Goal: Transaction & Acquisition: Purchase product/service

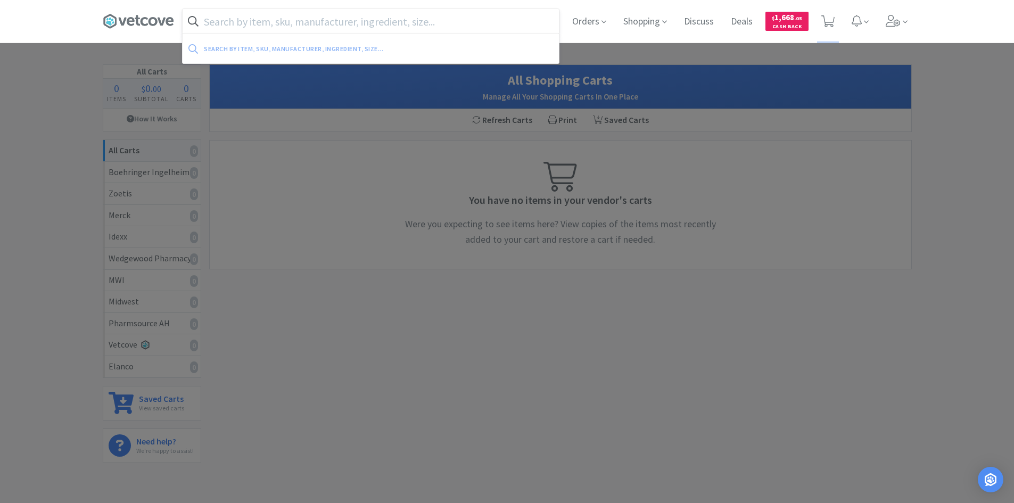
click at [234, 14] on input "text" at bounding box center [371, 21] width 376 height 24
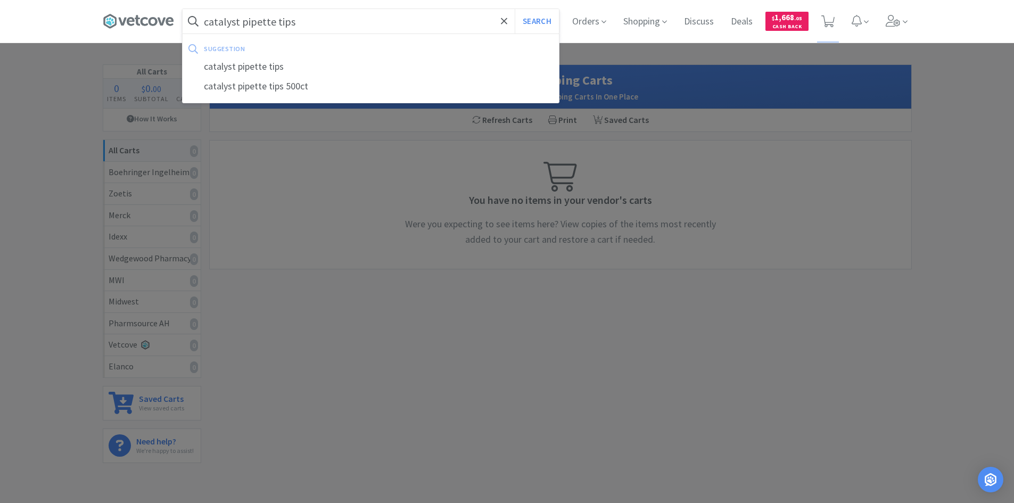
type input "catalyst pipette tips"
click at [515, 9] on button "Search" at bounding box center [537, 21] width 44 height 24
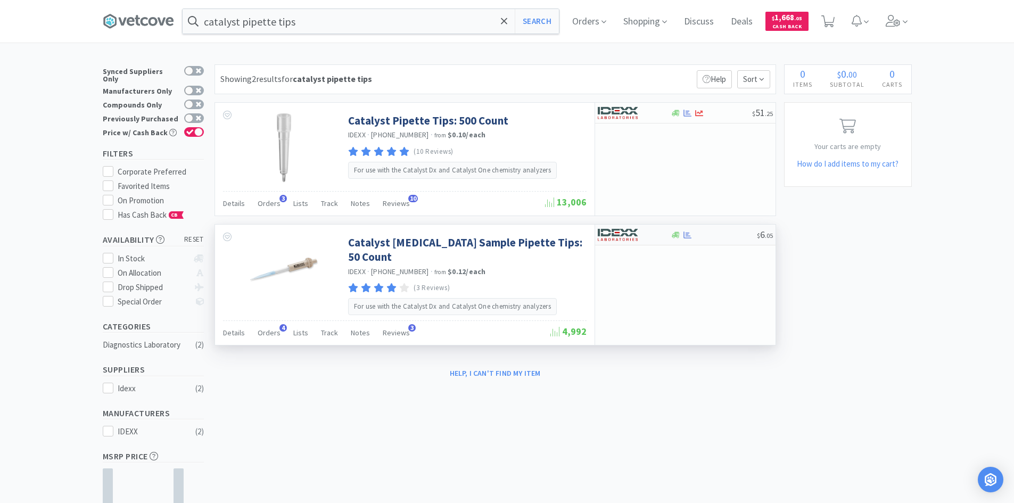
click at [659, 240] on div at bounding box center [634, 235] width 73 height 18
select select "1"
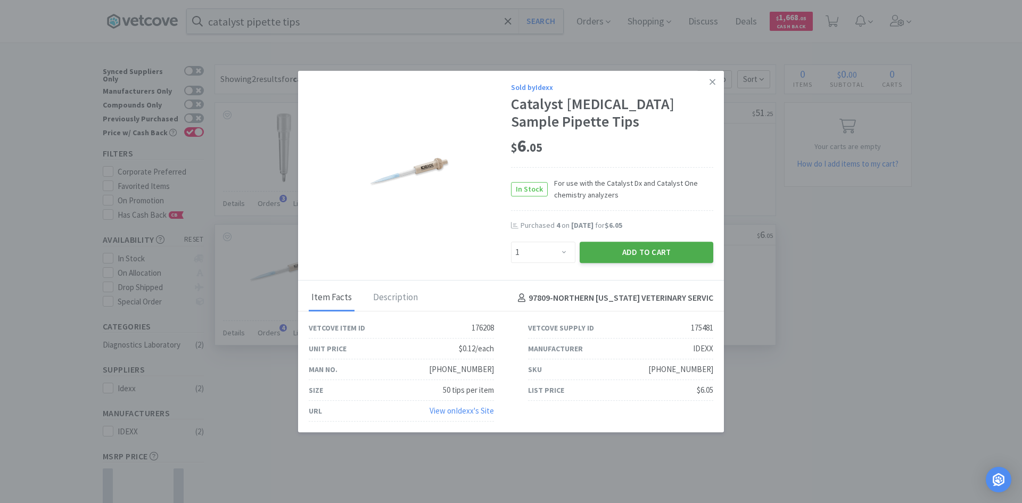
click at [649, 255] on button "Add to Cart" at bounding box center [647, 252] width 134 height 21
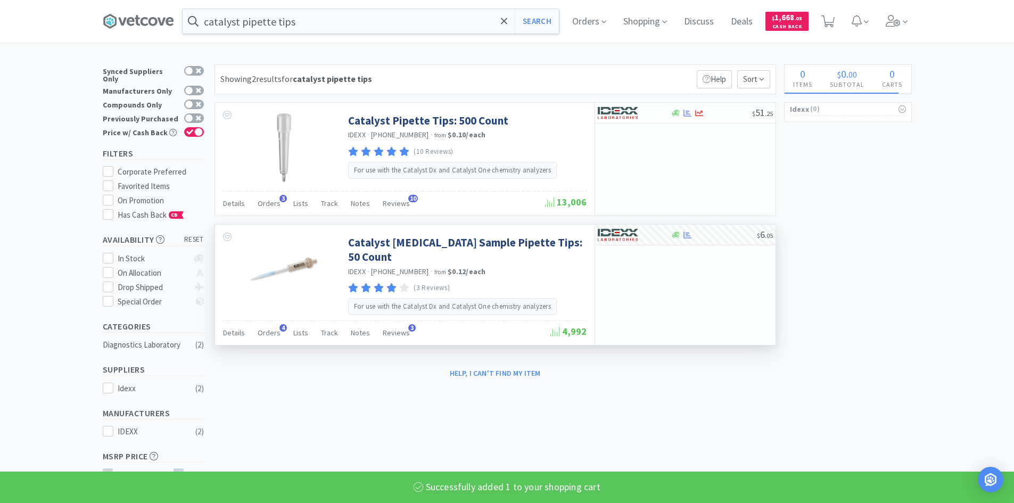
select select "1"
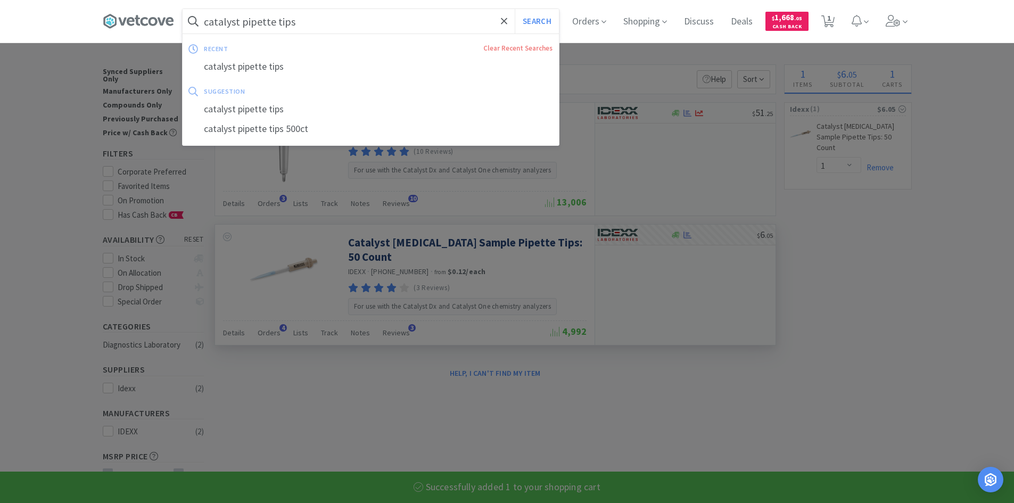
click at [388, 17] on input "catalyst pipette tips" at bounding box center [371, 21] width 376 height 24
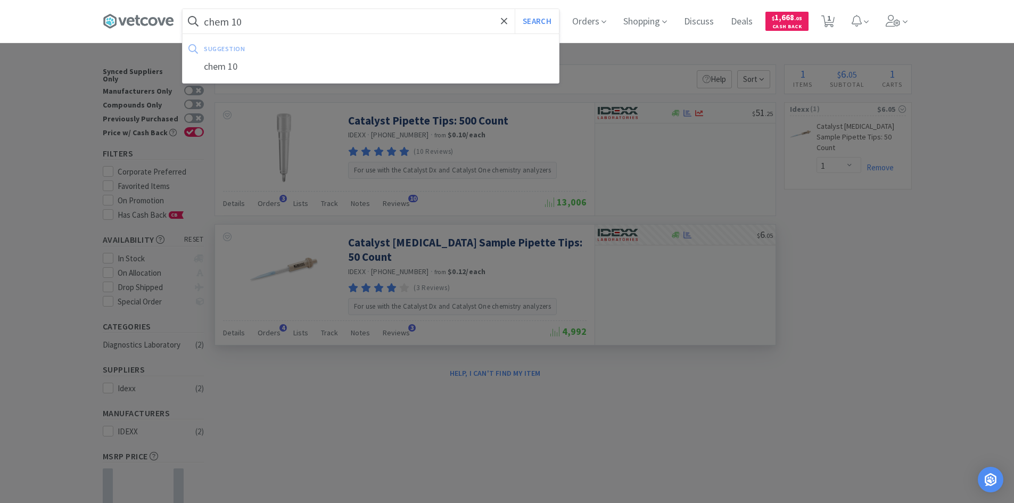
type input "chem 10"
click at [515, 9] on button "Search" at bounding box center [537, 21] width 44 height 24
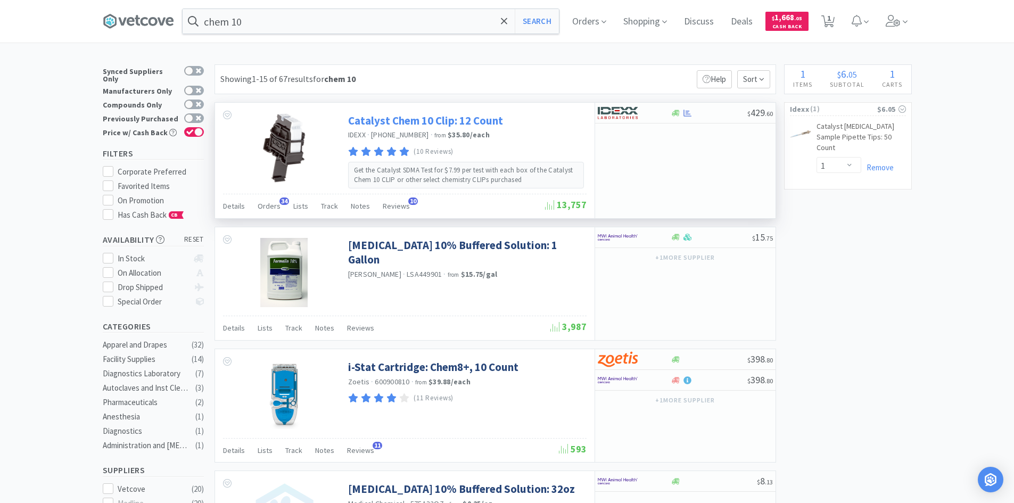
click at [496, 121] on link "Catalyst Chem 10 Clip: 12 Count" at bounding box center [425, 120] width 155 height 14
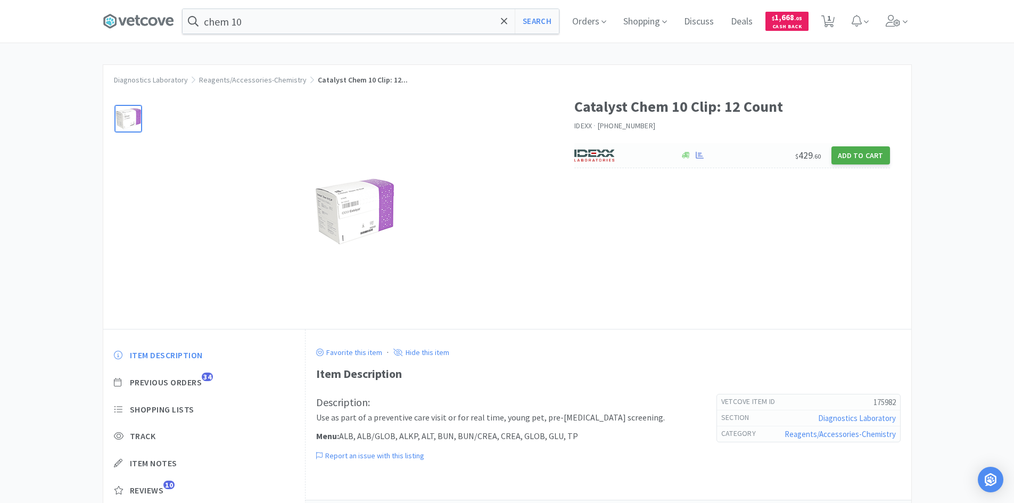
click at [864, 154] on button "Add to Cart" at bounding box center [861, 155] width 59 height 18
select select "1"
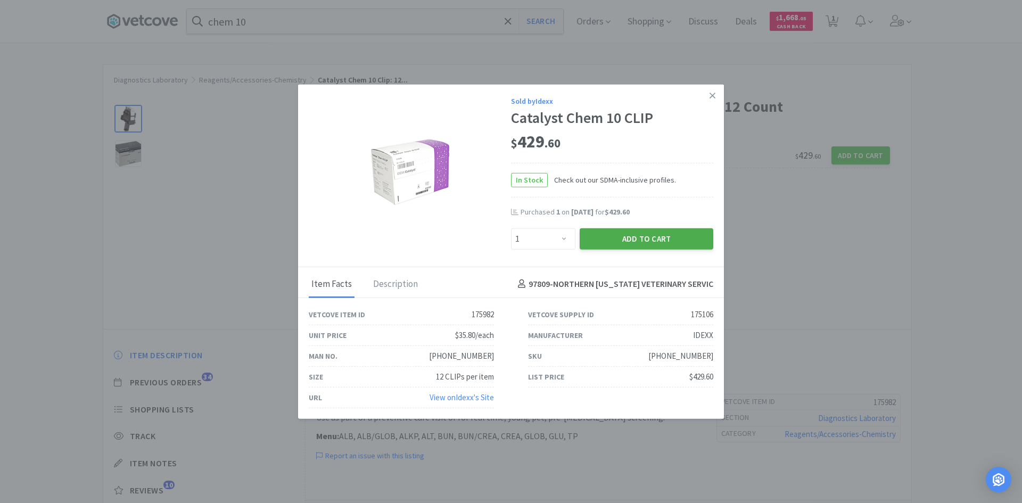
click at [628, 241] on button "Add to Cart" at bounding box center [647, 238] width 134 height 21
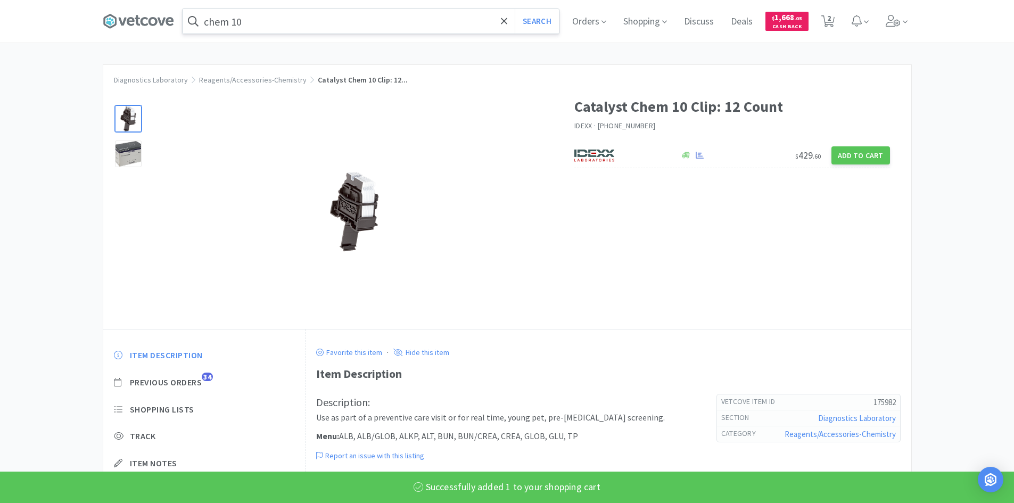
click at [309, 22] on input "chem 10" at bounding box center [371, 21] width 376 height 24
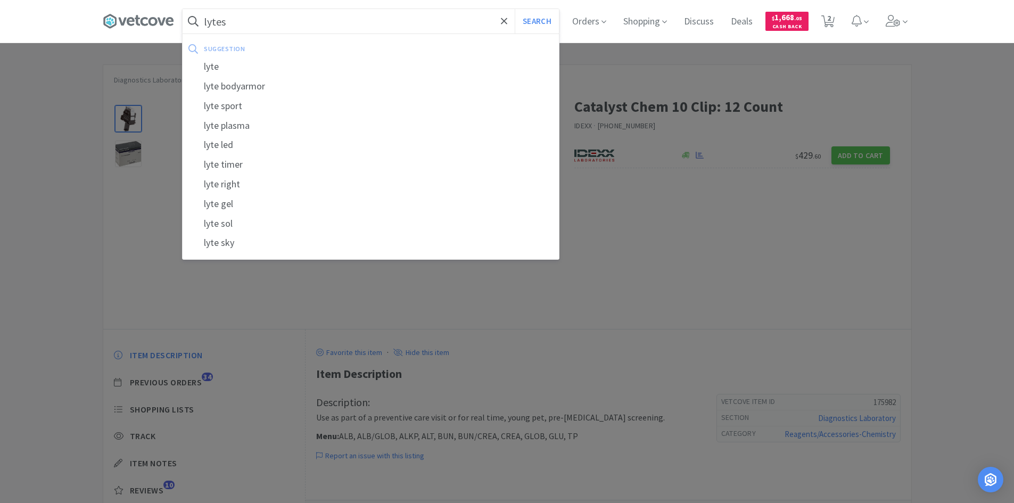
type input "lytes"
click at [515, 9] on button "Search" at bounding box center [537, 21] width 44 height 24
select select "1"
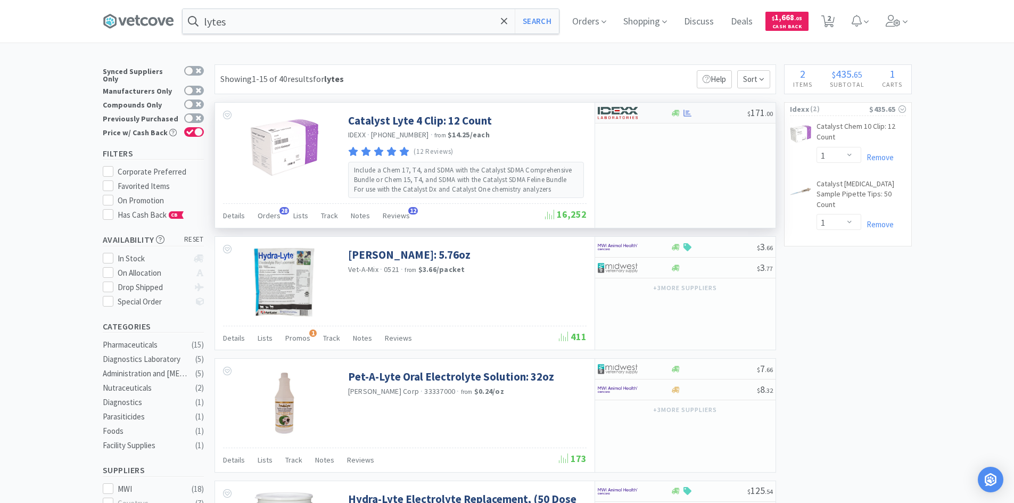
click at [671, 116] on div at bounding box center [676, 113] width 11 height 8
select select "1"
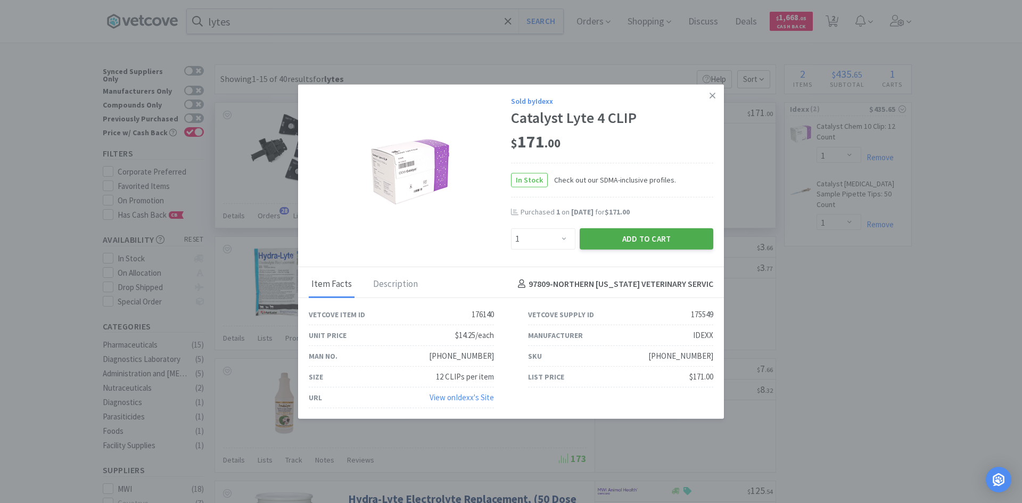
click at [637, 240] on button "Add to Cart" at bounding box center [647, 238] width 134 height 21
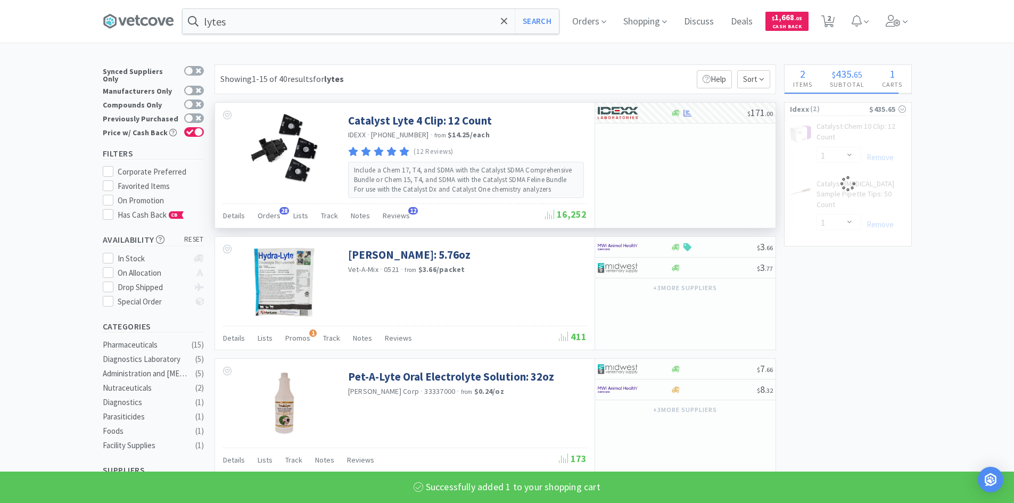
select select "1"
click at [396, 34] on div "lytes Search Orders Shopping Discuss Discuss Deals Deals $ 1,668 . 05 Cash Back…" at bounding box center [507, 21] width 809 height 43
click at [390, 27] on input "lytes" at bounding box center [371, 21] width 376 height 24
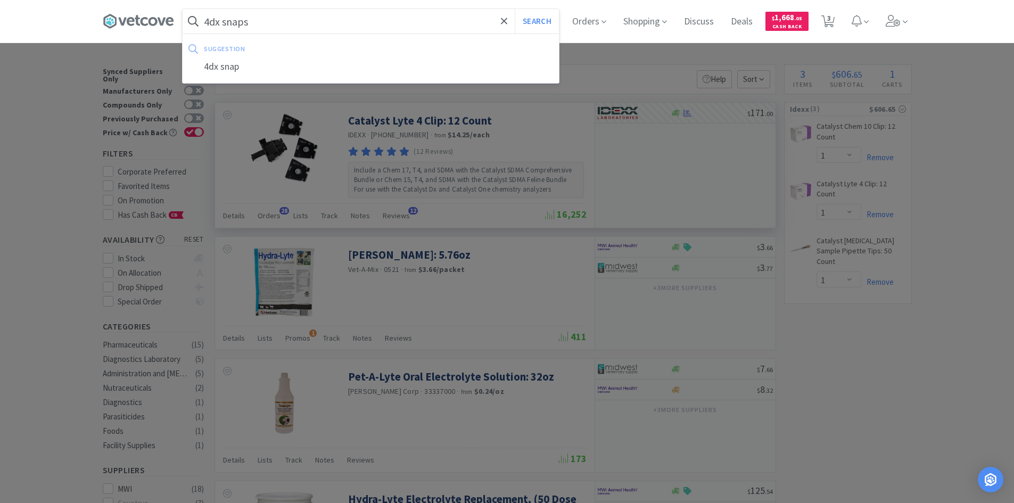
type input "4dx snaps"
click at [515, 9] on button "Search" at bounding box center [537, 21] width 44 height 24
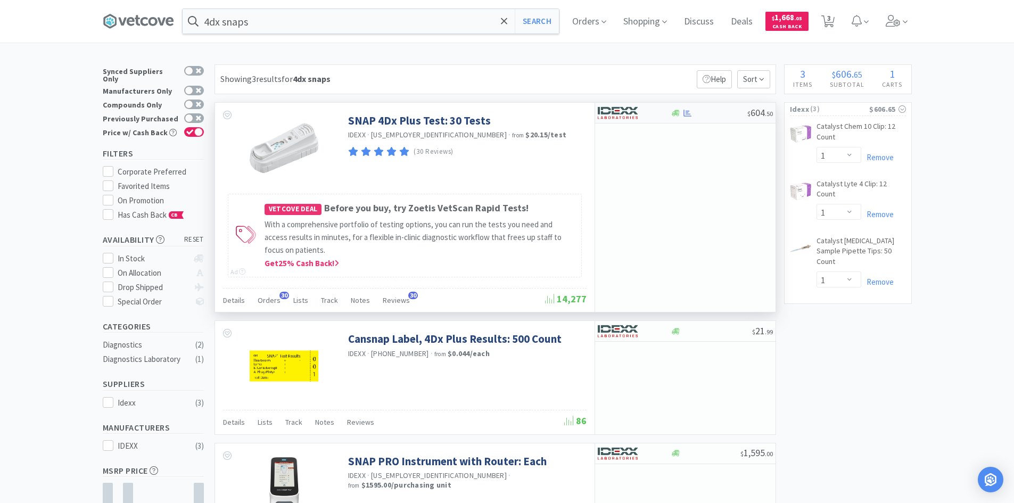
click at [669, 114] on div at bounding box center [634, 113] width 73 height 18
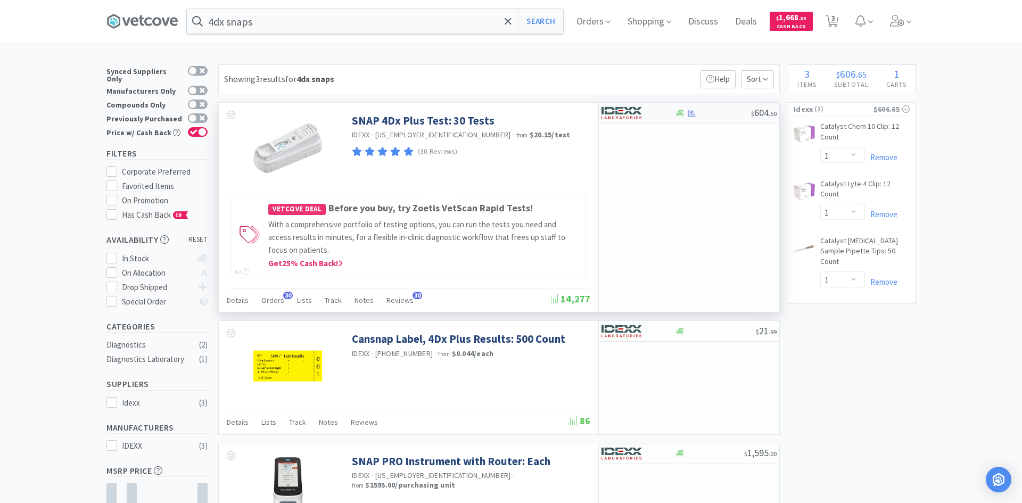
select select "1"
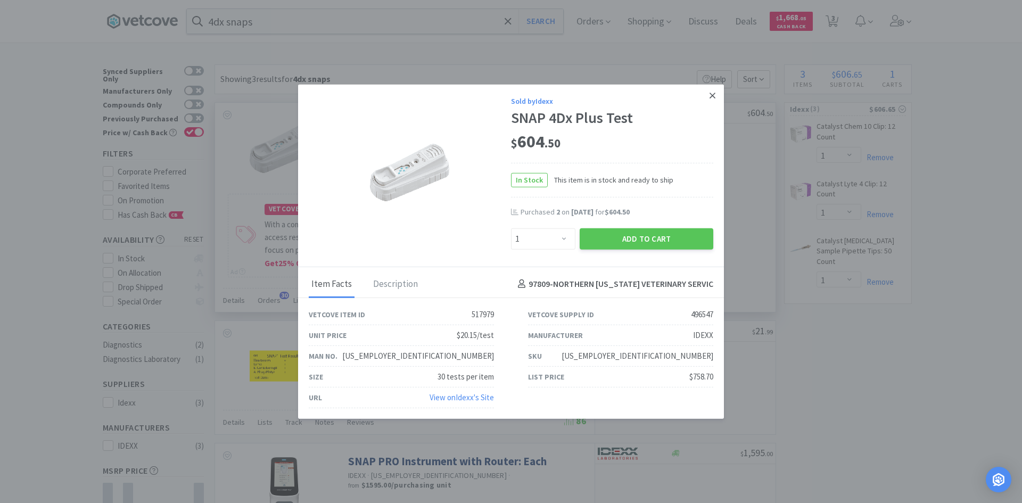
click at [712, 95] on icon at bounding box center [713, 96] width 6 height 6
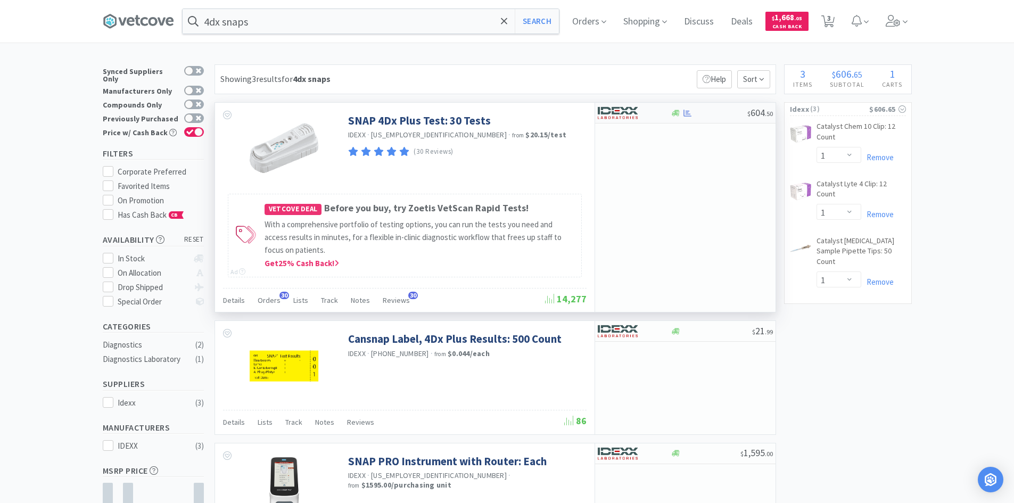
click at [654, 114] on div at bounding box center [627, 113] width 59 height 18
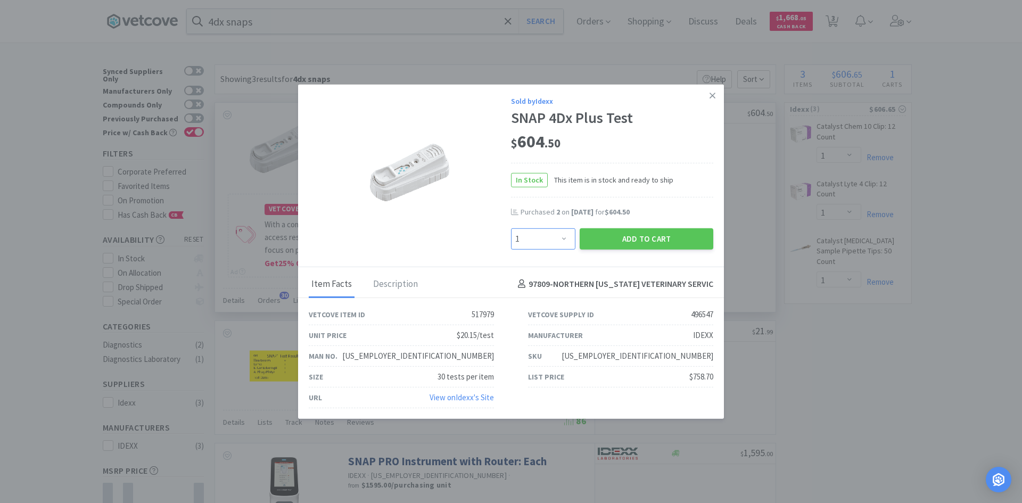
click at [560, 245] on select "Enter Quantity 1 2 3 4 5 6 7 8 9 10 11 12 13 14 15 16 17 18 19 20 Enter Quantity" at bounding box center [543, 238] width 64 height 21
select select "2"
click at [511, 228] on select "Enter Quantity 1 2 3 4 5 6 7 8 9 10 11 12 13 14 15 16 17 18 19 20 Enter Quantity" at bounding box center [543, 238] width 64 height 21
click at [639, 240] on button "Add to Cart" at bounding box center [647, 238] width 134 height 21
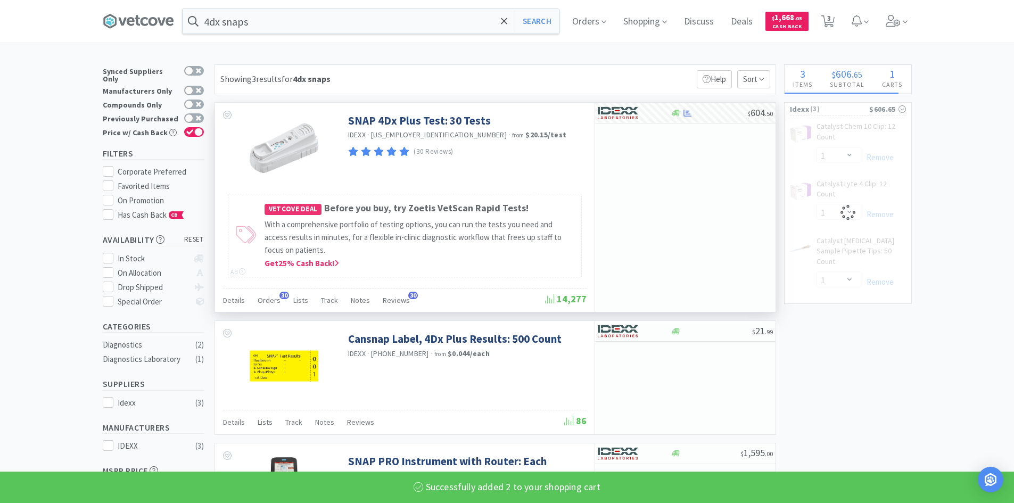
select select "2"
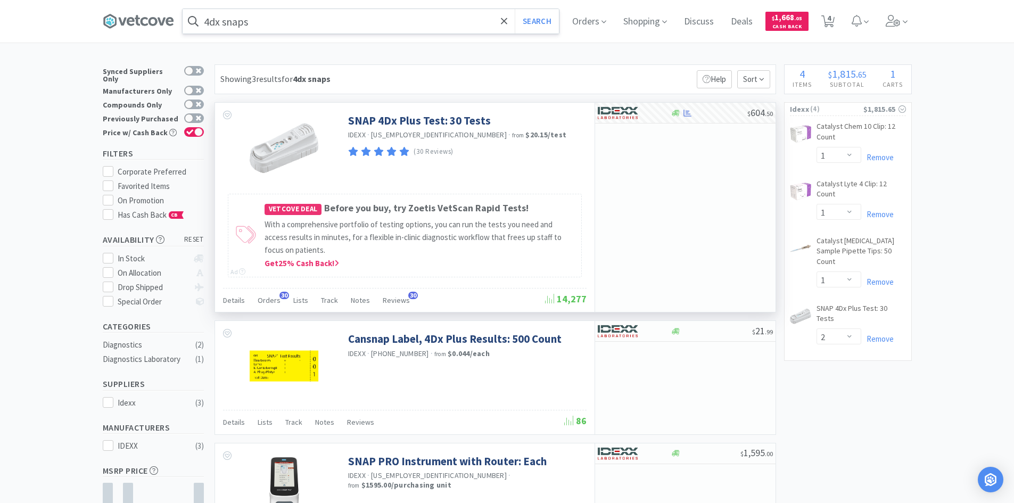
click at [320, 23] on input "4dx snaps" at bounding box center [371, 21] width 376 height 24
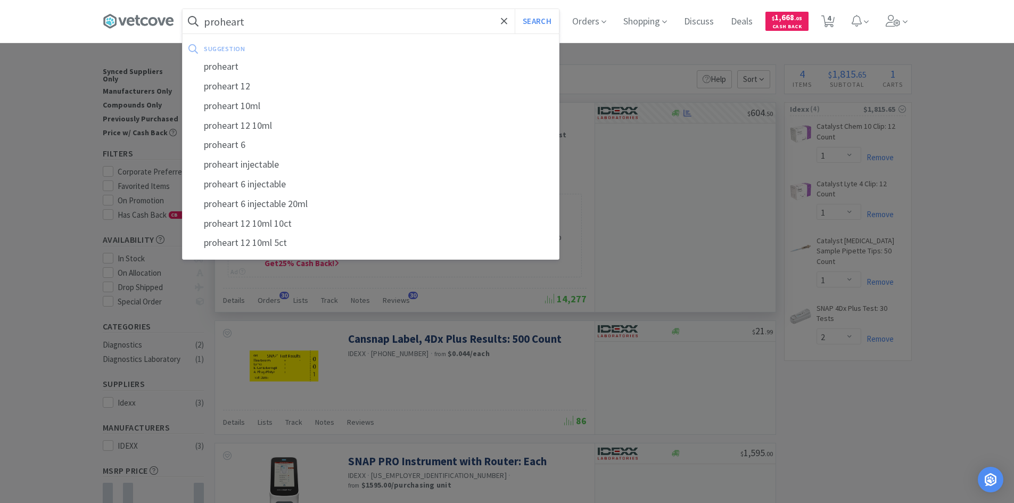
type input "proheart"
click at [515, 9] on button "Search" at bounding box center [537, 21] width 44 height 24
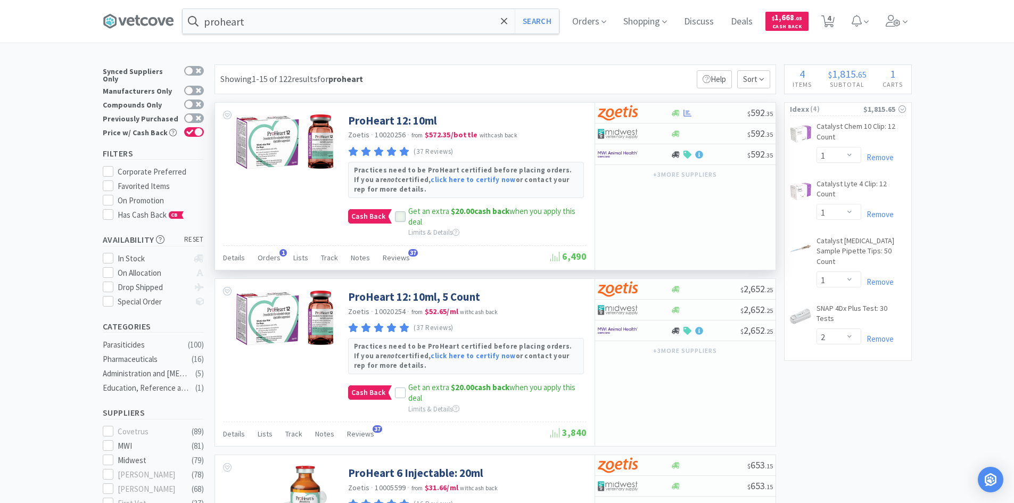
click at [402, 218] on icon at bounding box center [400, 217] width 7 height 7
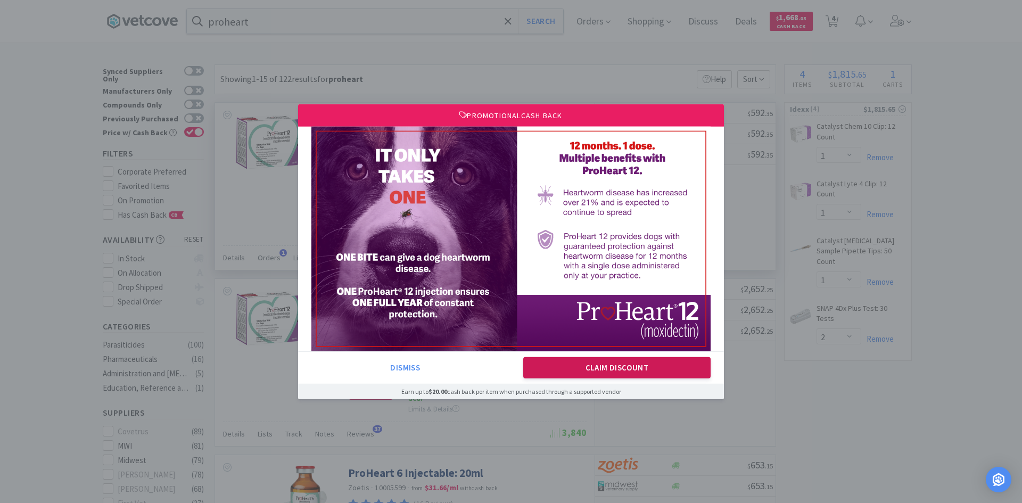
click at [619, 366] on button "Claim Discount" at bounding box center [617, 367] width 188 height 21
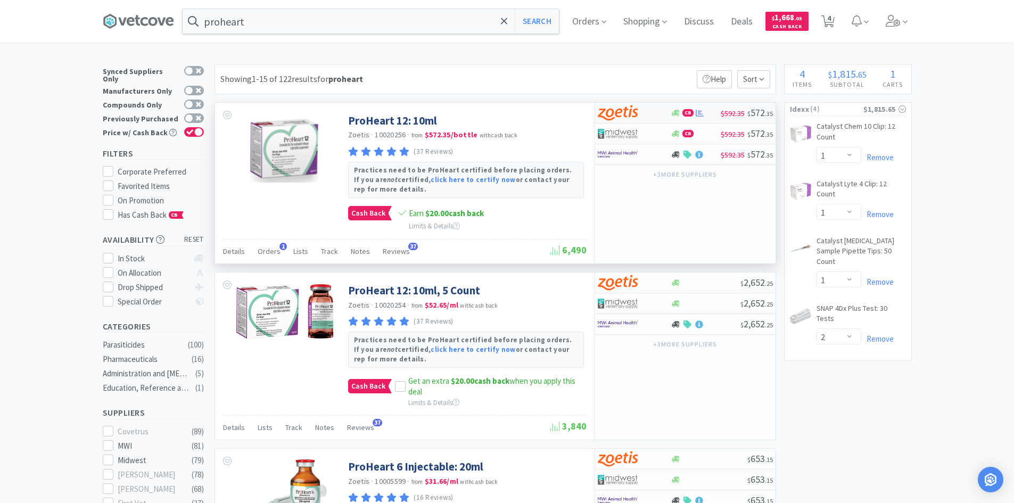
click at [654, 112] on div at bounding box center [627, 113] width 59 height 18
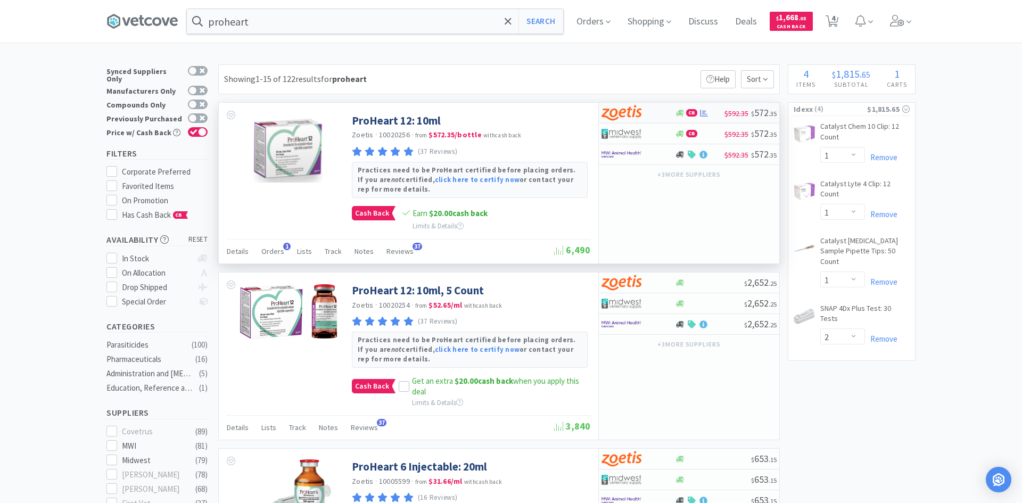
select select "1"
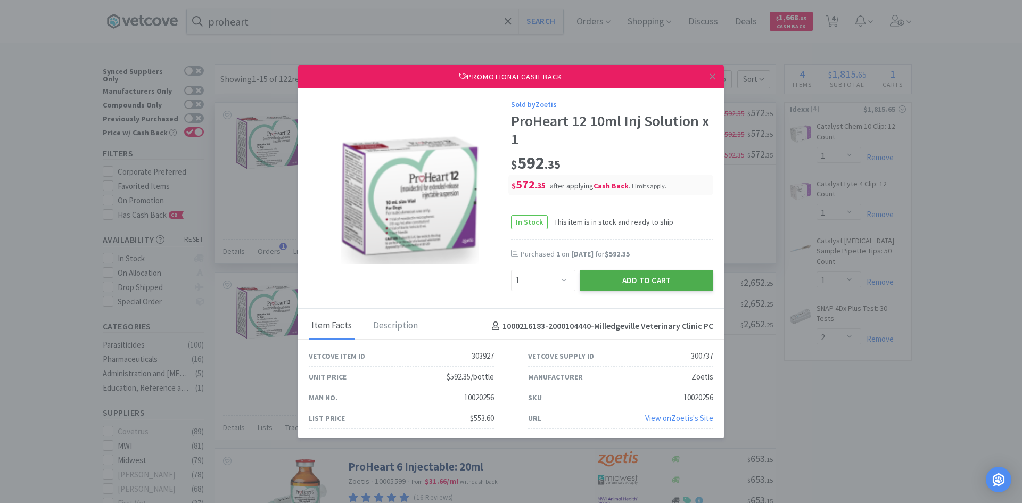
click at [630, 278] on button "Add to Cart" at bounding box center [647, 280] width 134 height 21
select select "1"
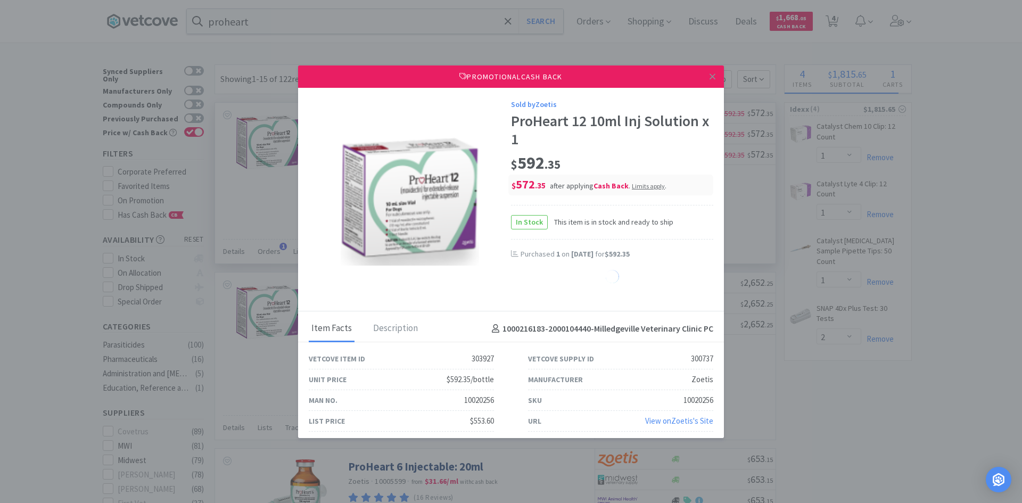
select select "1"
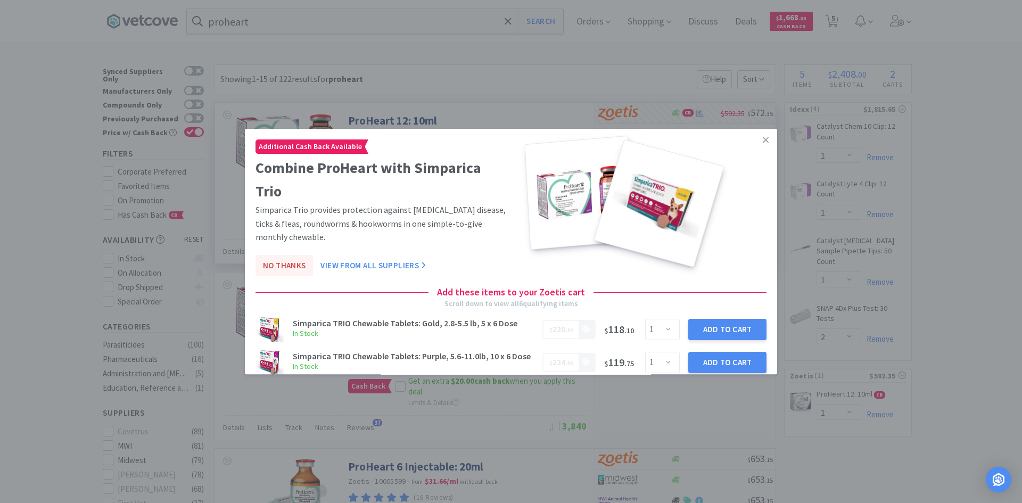
click at [284, 266] on button "No Thanks" at bounding box center [285, 265] width 58 height 21
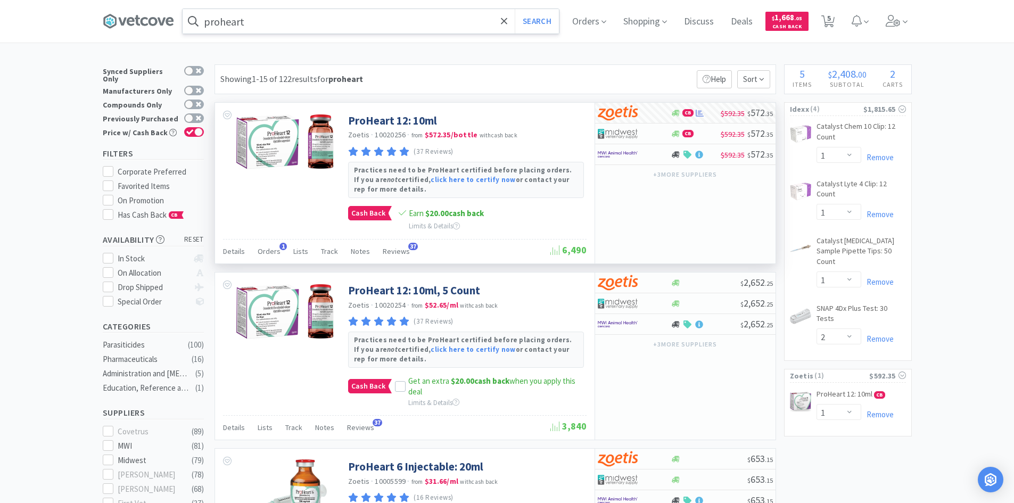
click at [327, 20] on input "proheart" at bounding box center [371, 21] width 376 height 24
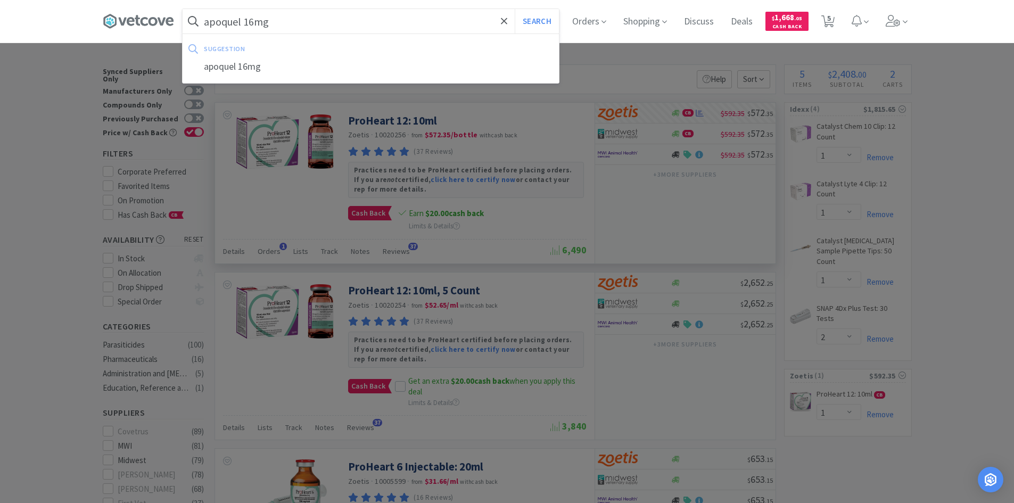
type input "apoquel 16mg"
click at [515, 9] on button "Search" at bounding box center [537, 21] width 44 height 24
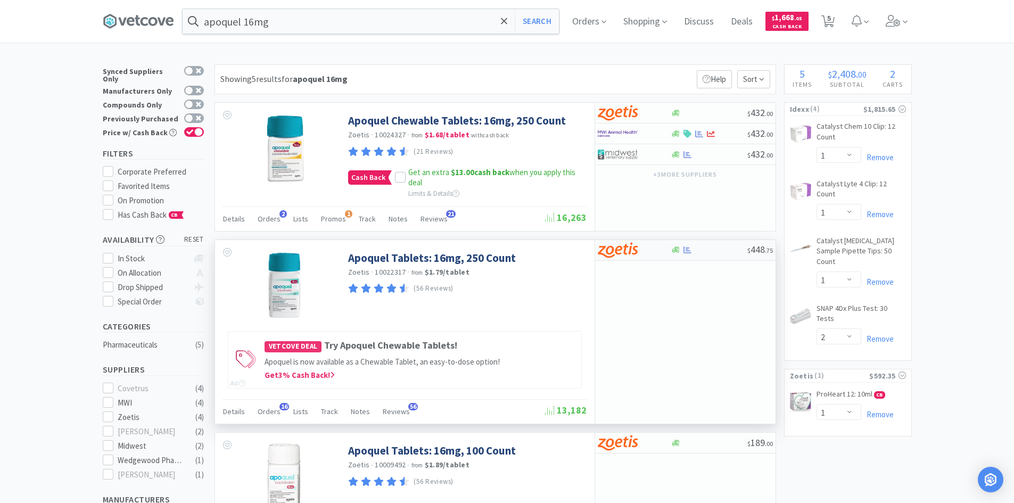
click at [652, 255] on div at bounding box center [627, 250] width 59 height 18
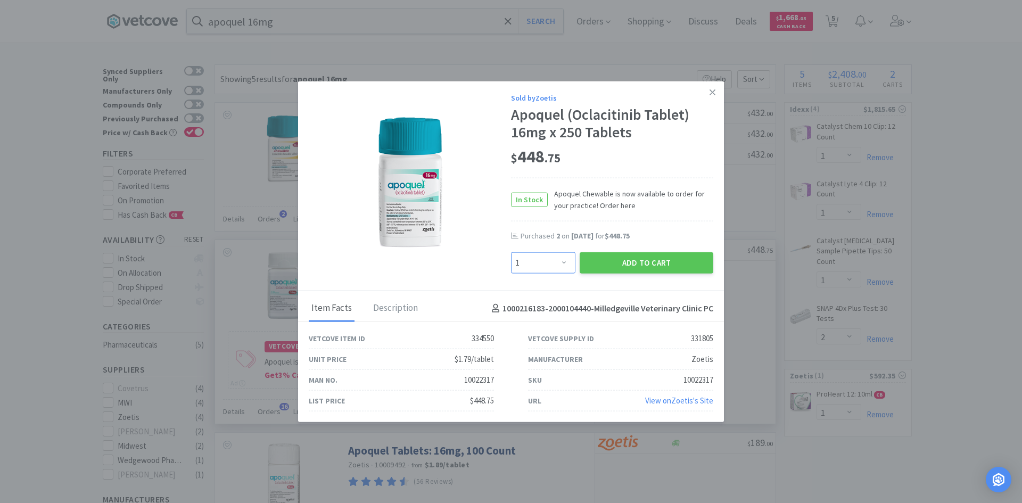
drag, startPoint x: 536, startPoint y: 258, endPoint x: 551, endPoint y: 253, distance: 16.3
click at [537, 257] on select "Enter Quantity 1 2 3 4 5 6 7 8 9 10 11 12 13 14 15 16 17 18 19 20 Enter Quantity" at bounding box center [543, 262] width 64 height 21
select select "2"
click at [511, 252] on select "Enter Quantity 1 2 3 4 5 6 7 8 9 10 11 12 13 14 15 16 17 18 19 20 Enter Quantity" at bounding box center [543, 262] width 64 height 21
click at [646, 268] on button "Add to Cart" at bounding box center [647, 262] width 134 height 21
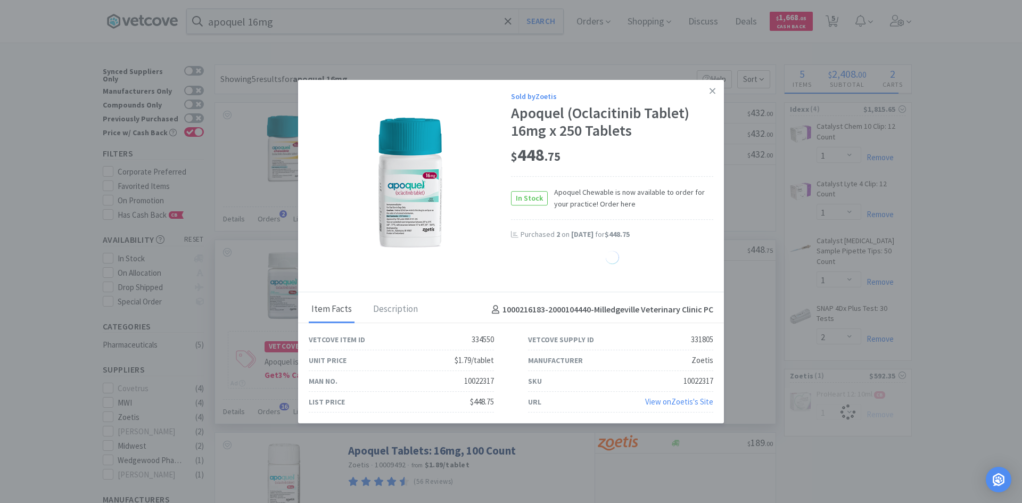
select select "2"
select select "1"
select select "5"
select select "10"
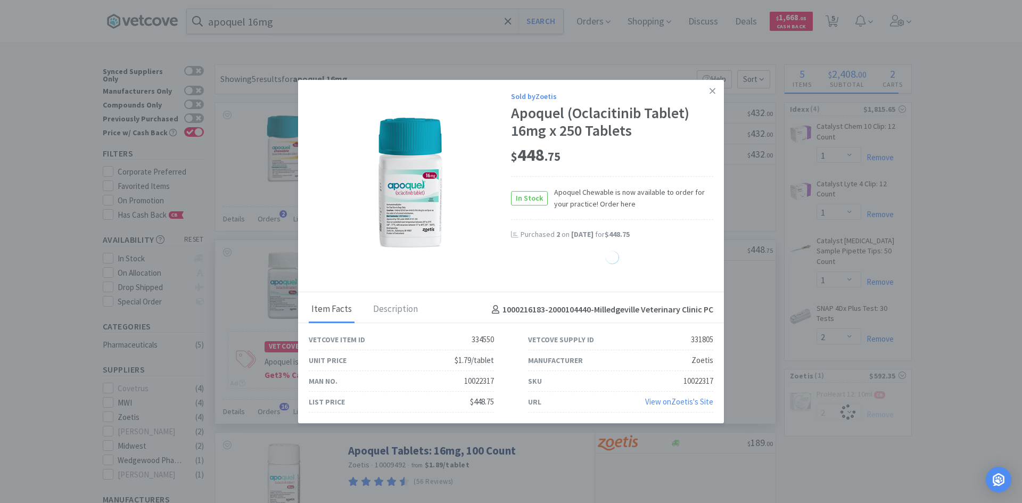
select select "10"
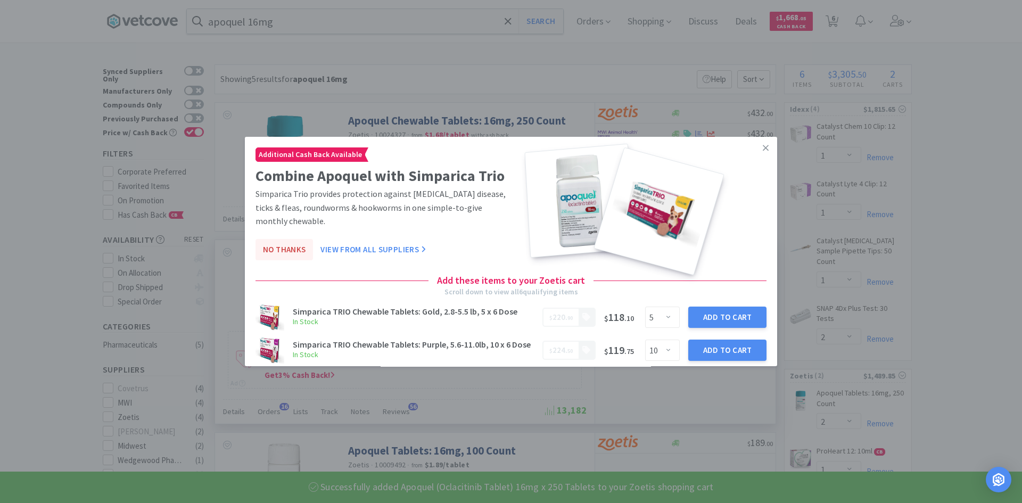
click at [276, 244] on button "No Thanks" at bounding box center [285, 249] width 58 height 21
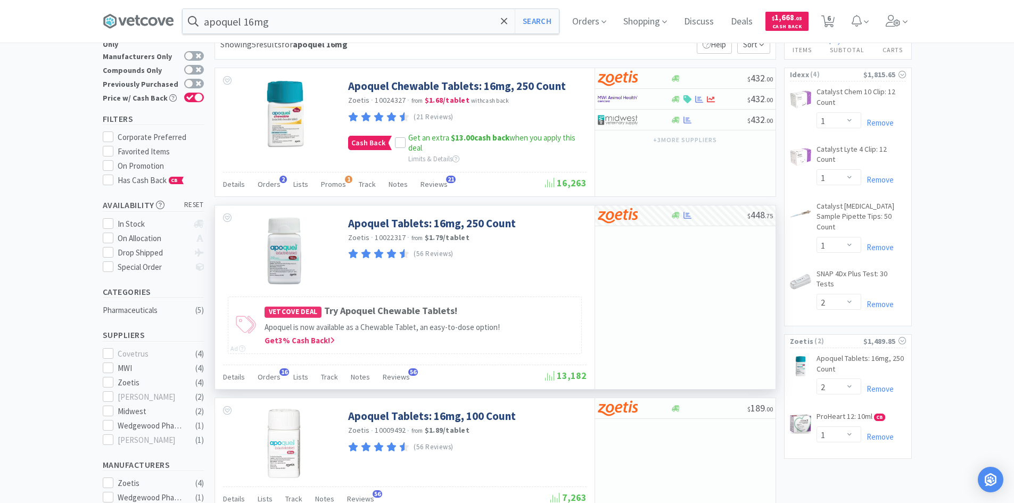
scroll to position [53, 0]
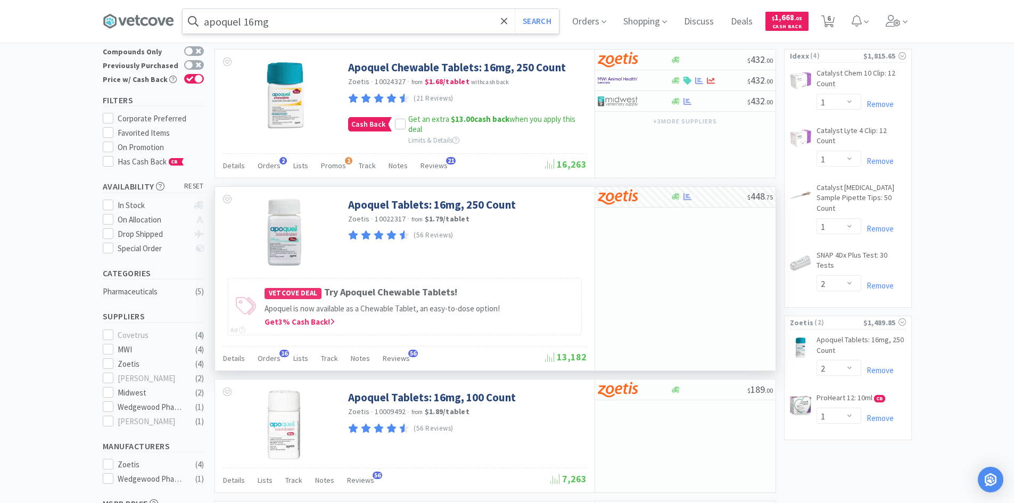
click at [354, 27] on input "apoquel 16mg" at bounding box center [371, 21] width 376 height 24
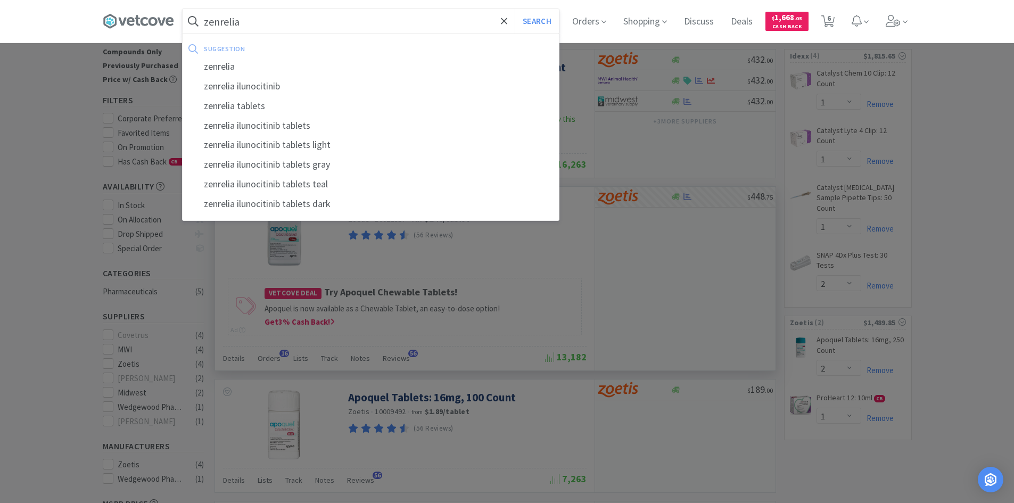
type input "zenrelia"
click at [515, 9] on button "Search" at bounding box center [537, 21] width 44 height 24
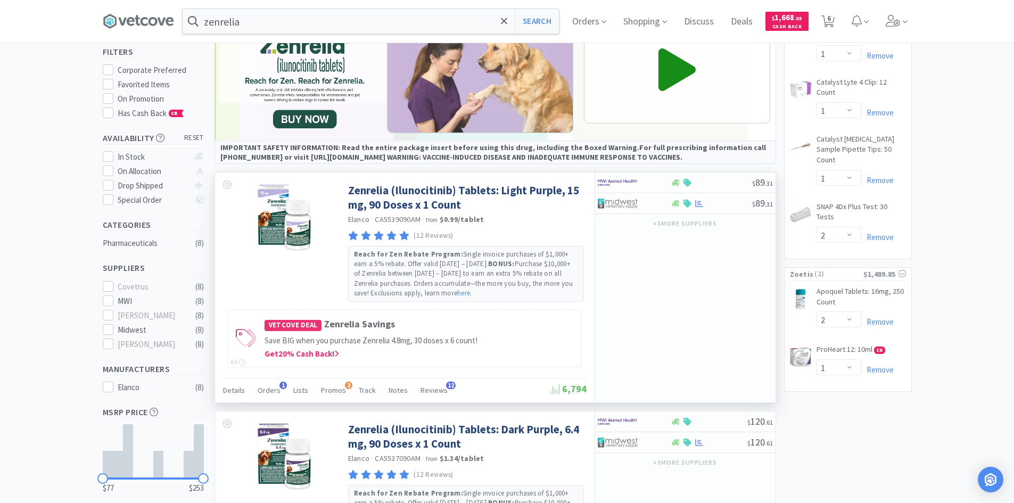
scroll to position [106, 0]
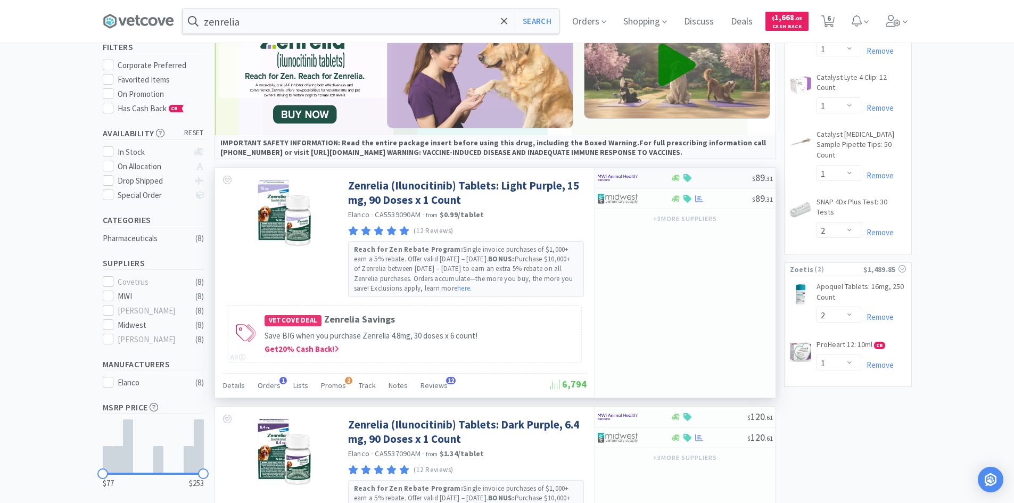
click at [653, 180] on div at bounding box center [627, 178] width 59 height 18
select select "1"
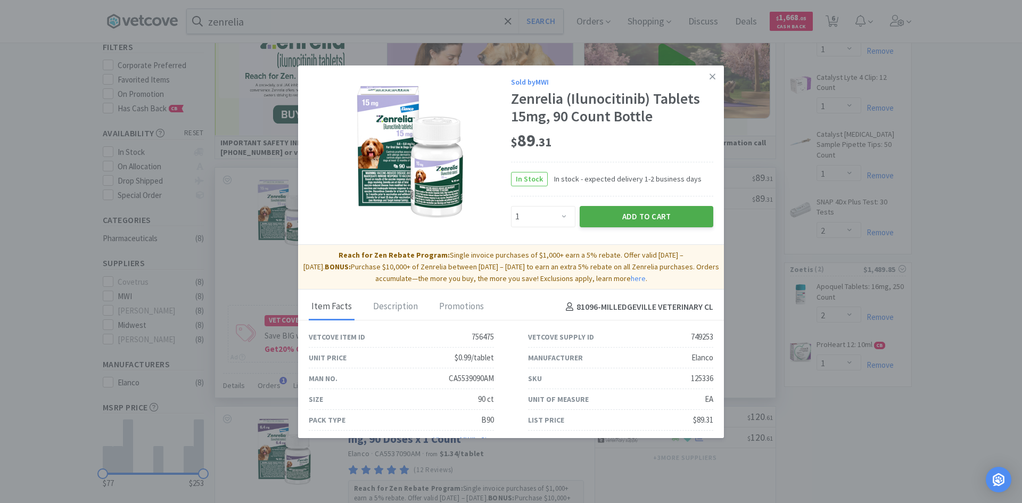
click at [636, 218] on button "Add to Cart" at bounding box center [647, 216] width 134 height 21
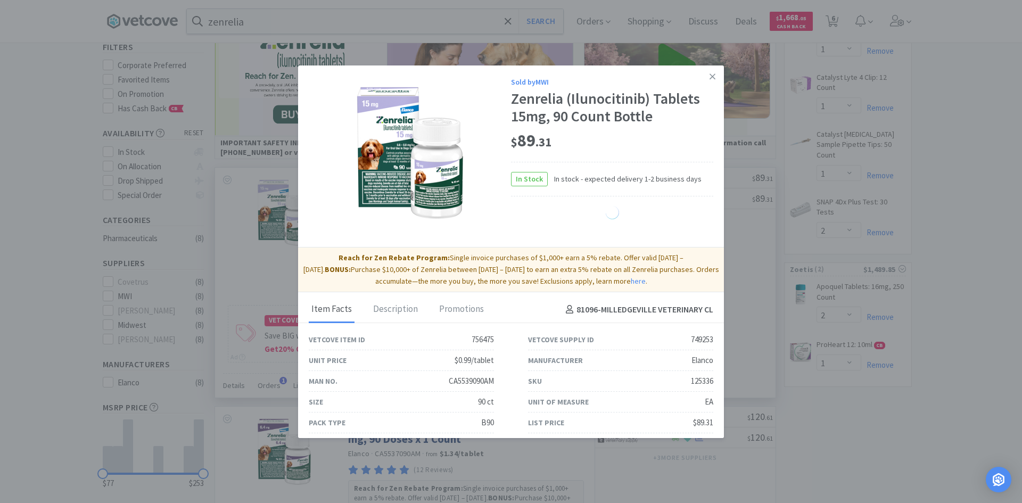
select select "1"
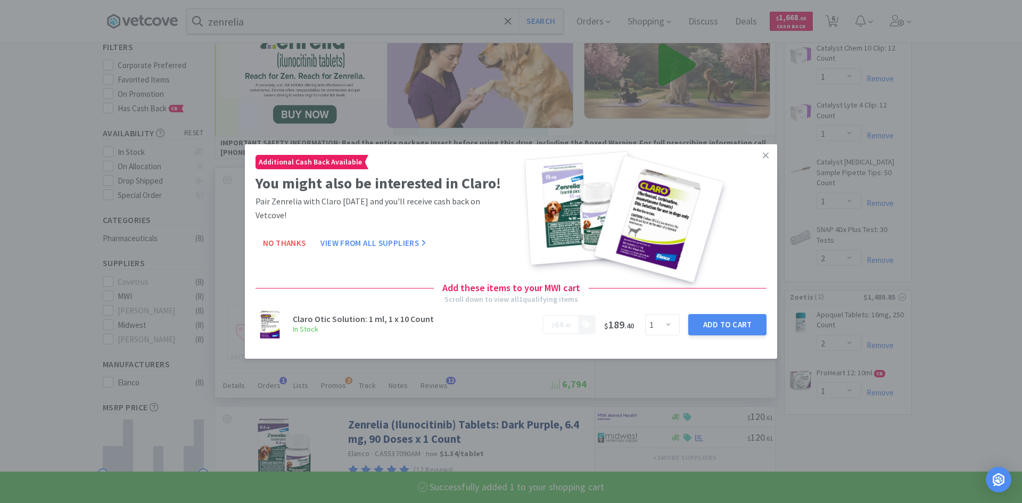
select select "1"
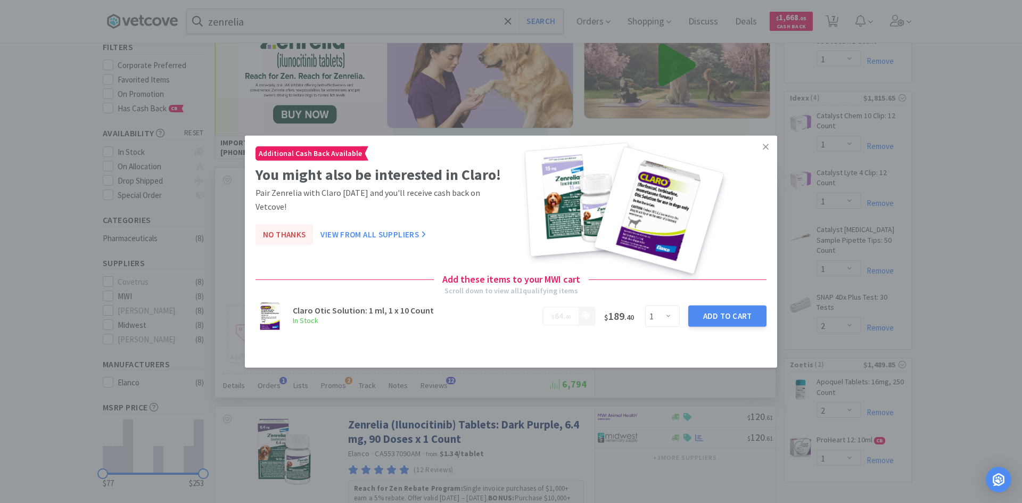
click at [283, 224] on button "No Thanks" at bounding box center [285, 234] width 58 height 21
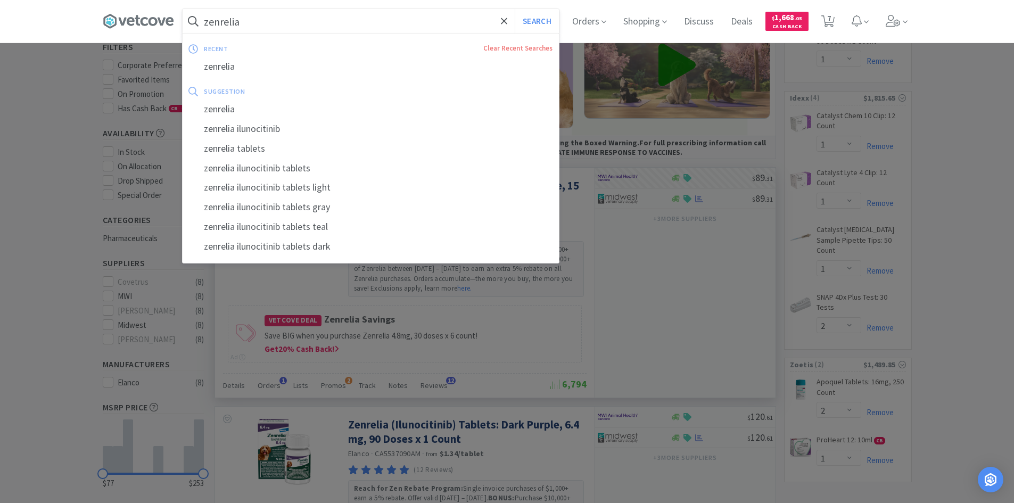
click at [322, 20] on input "zenrelia" at bounding box center [371, 21] width 376 height 24
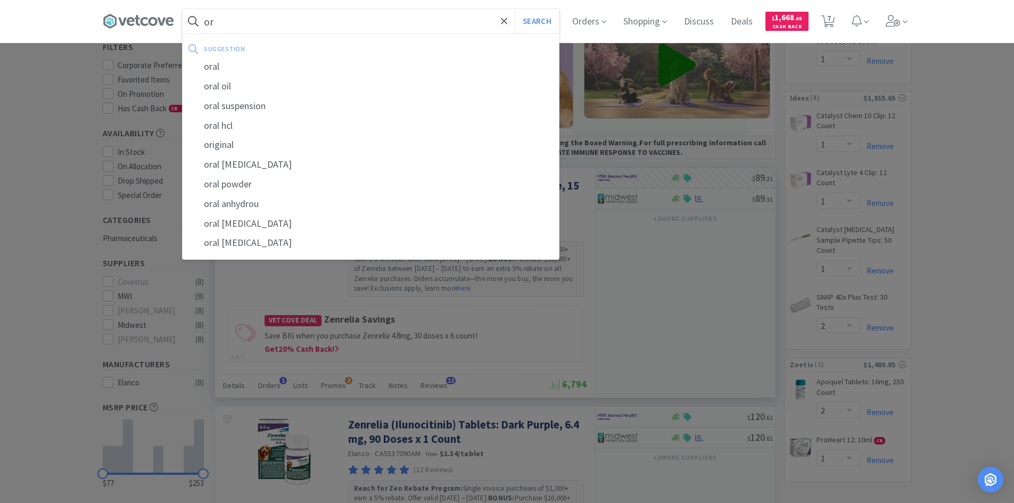
type input "o"
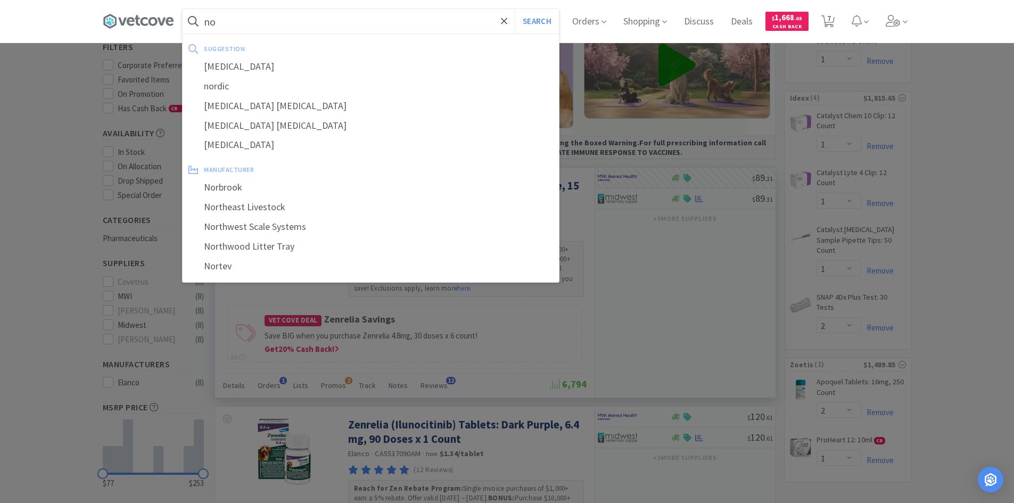
type input "n"
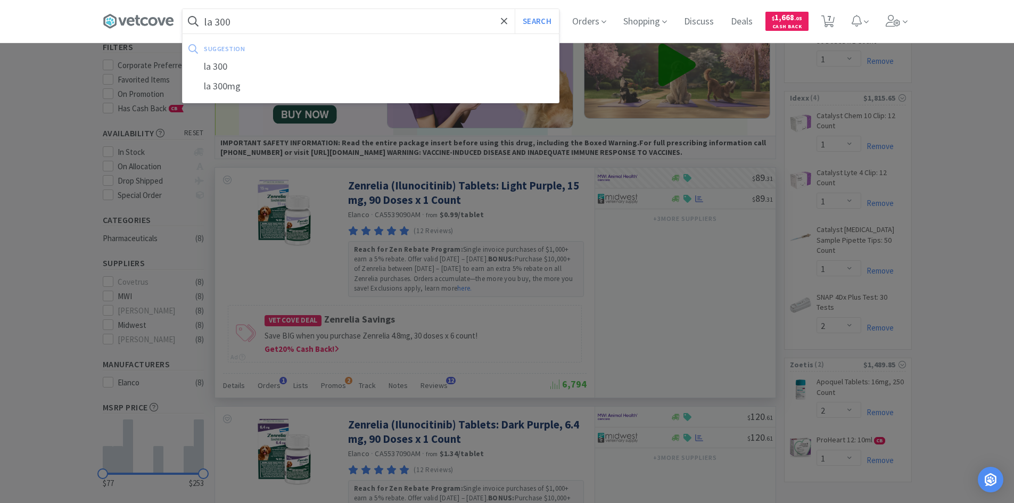
type input "la 300"
click at [515, 9] on button "Search" at bounding box center [537, 21] width 44 height 24
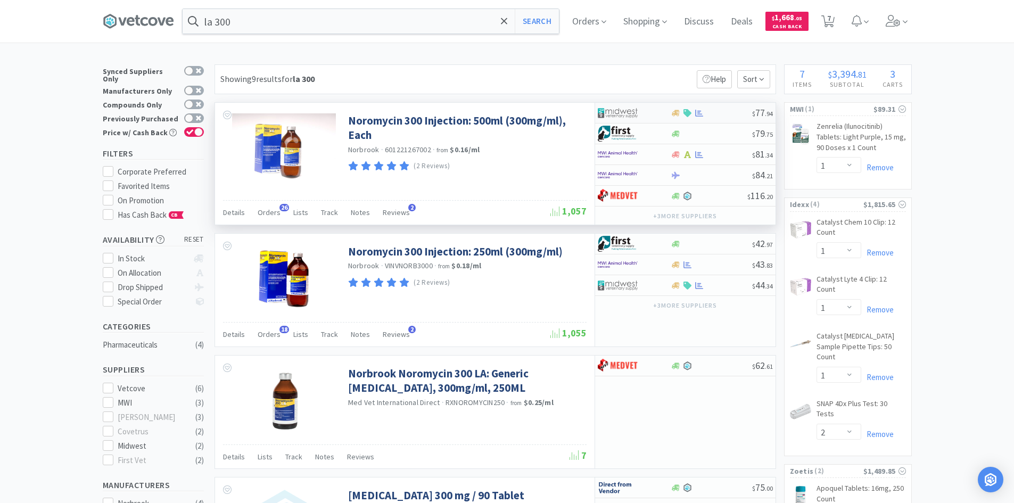
click at [660, 114] on div at bounding box center [634, 113] width 73 height 18
select select "1"
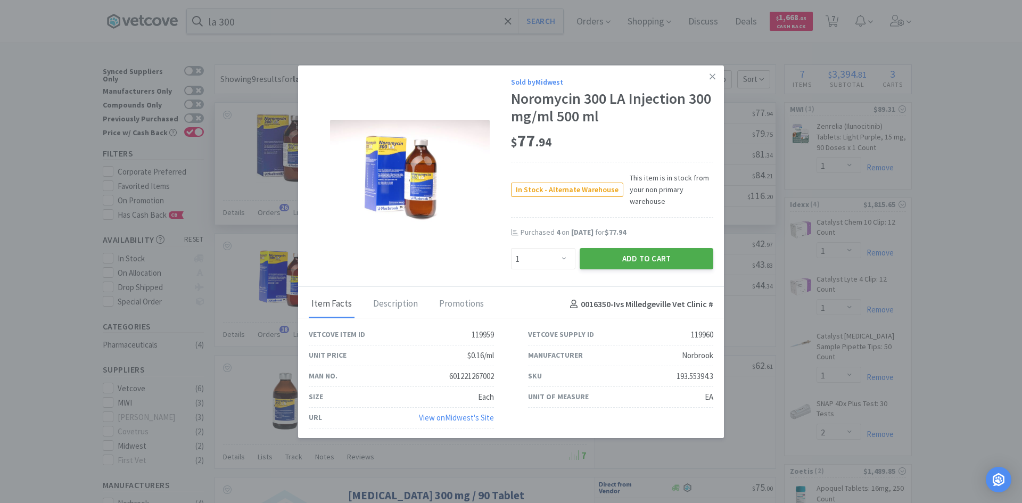
click at [616, 260] on button "Add to Cart" at bounding box center [647, 258] width 134 height 21
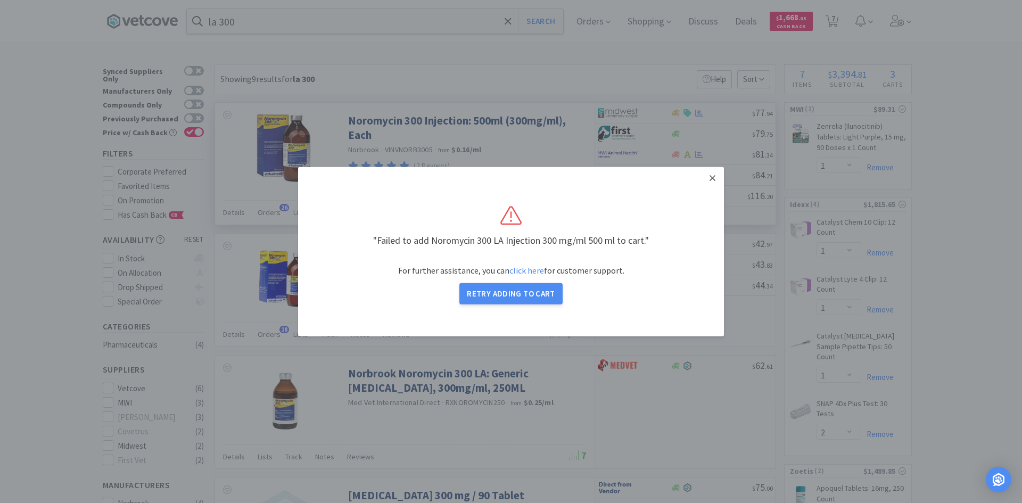
click at [712, 178] on icon at bounding box center [713, 178] width 6 height 6
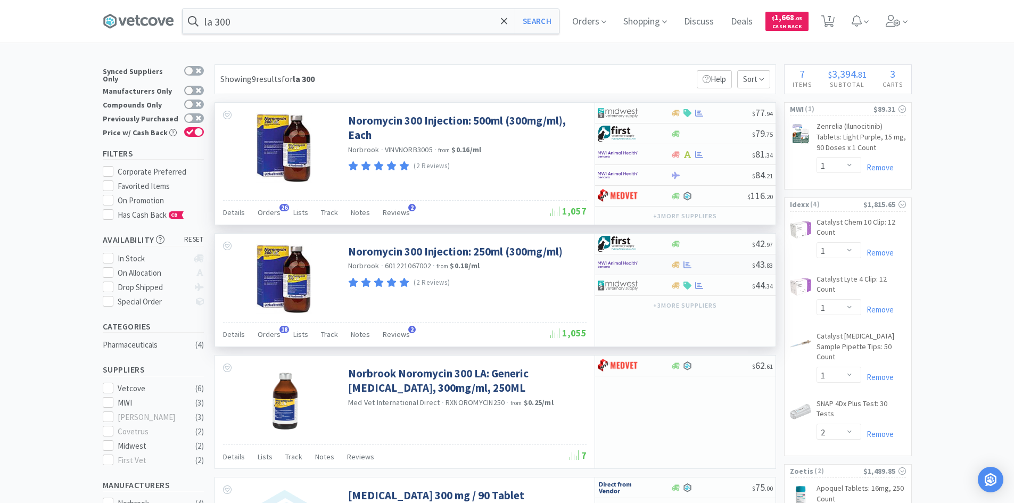
click at [717, 265] on div at bounding box center [711, 265] width 81 height 8
select select "1"
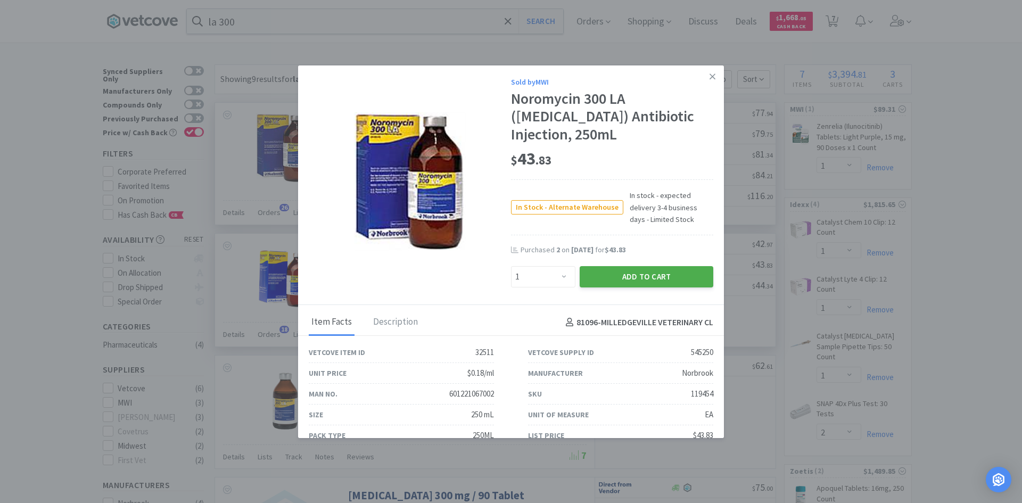
click at [608, 278] on button "Add to Cart" at bounding box center [647, 276] width 134 height 21
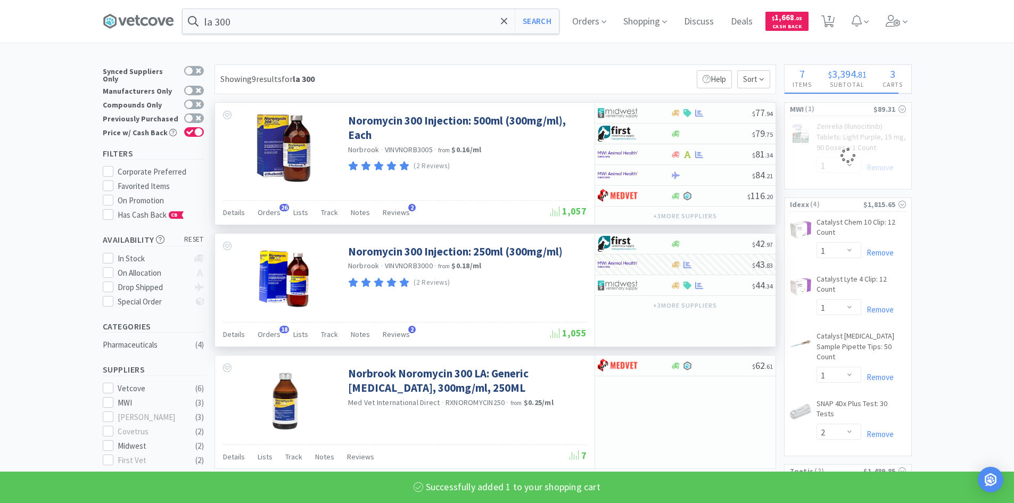
select select "1"
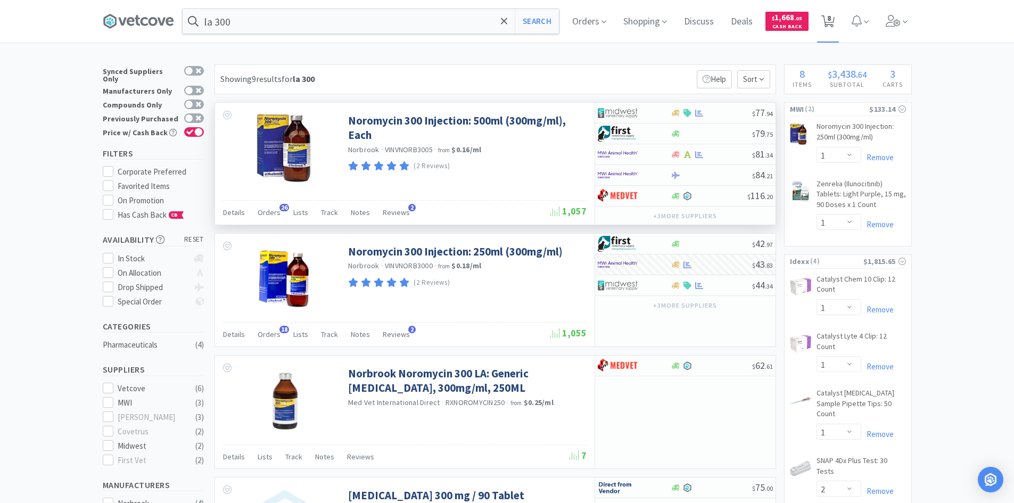
click at [835, 24] on icon at bounding box center [828, 21] width 13 height 12
select select "2"
select select "1"
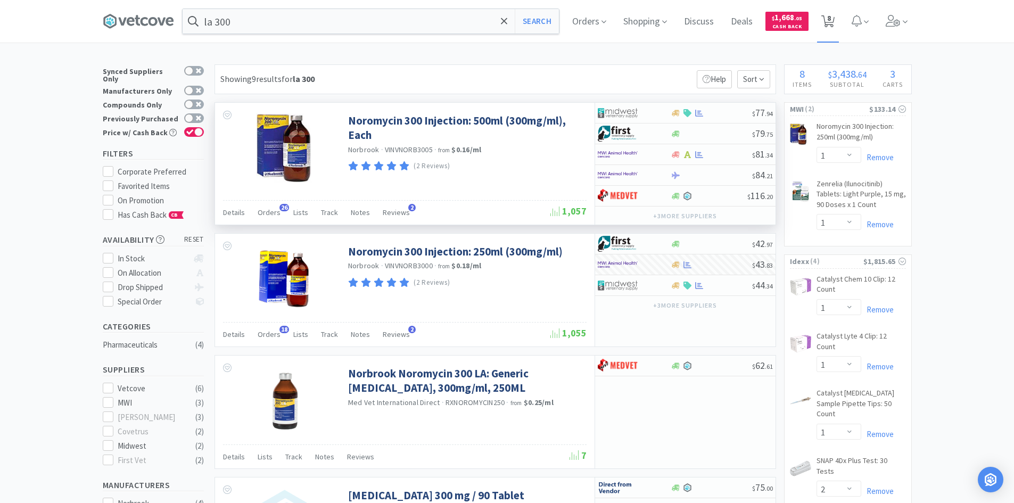
select select "1"
select select "2"
select select "1"
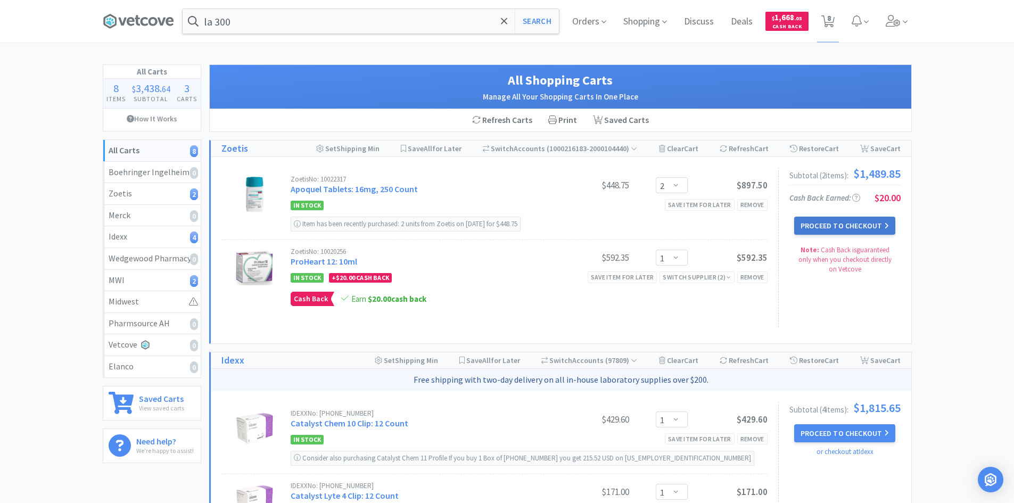
click at [827, 227] on button "Proceed to Checkout" at bounding box center [844, 226] width 101 height 18
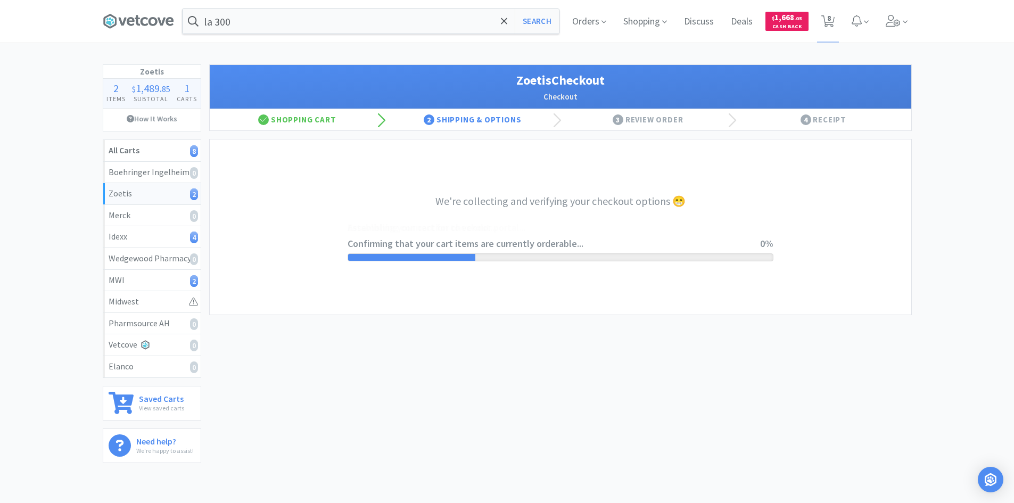
select select "invoice"
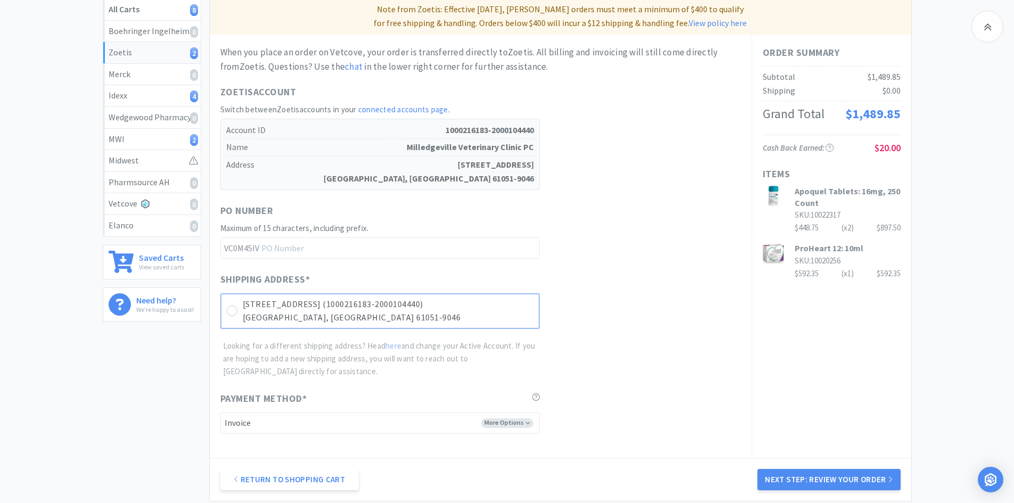
scroll to position [160, 0]
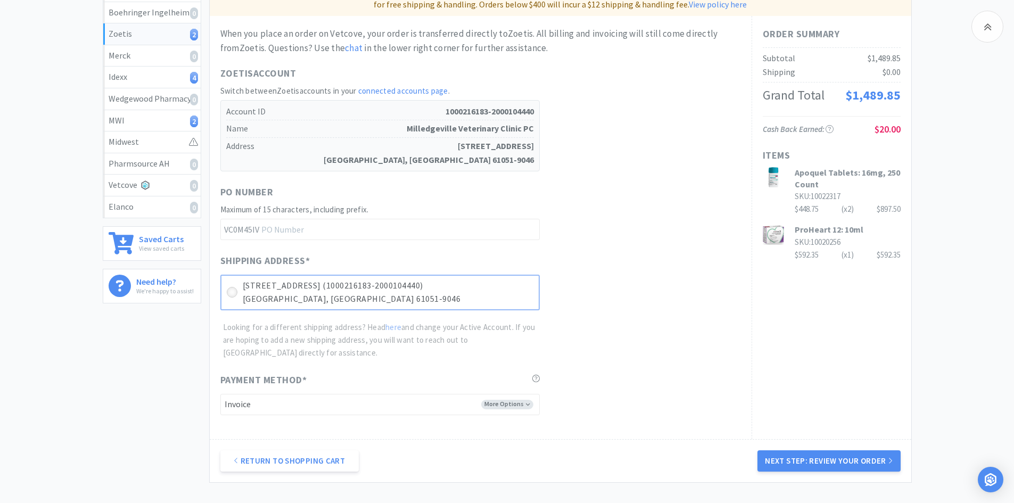
click at [235, 294] on icon at bounding box center [232, 293] width 8 height 8
click at [818, 460] on button "Next Step: Review Your Order" at bounding box center [829, 460] width 143 height 21
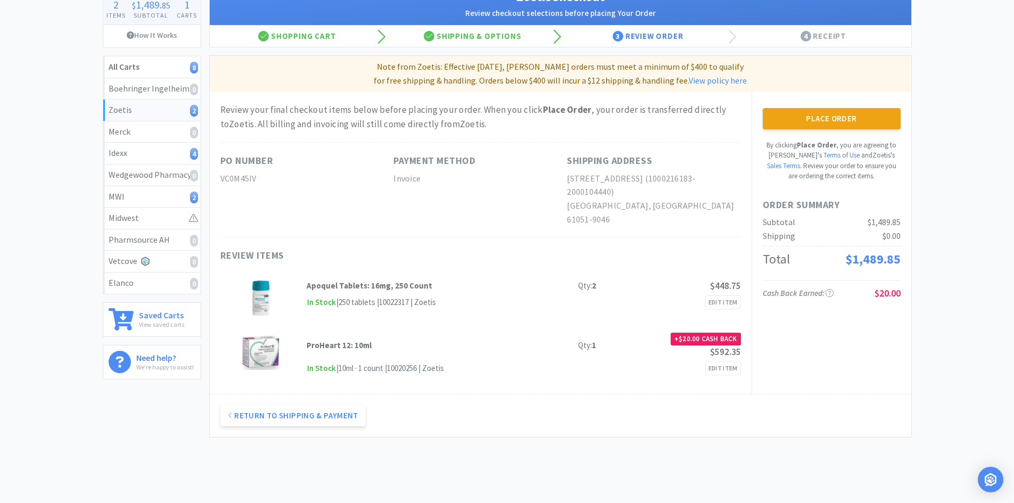
scroll to position [100, 0]
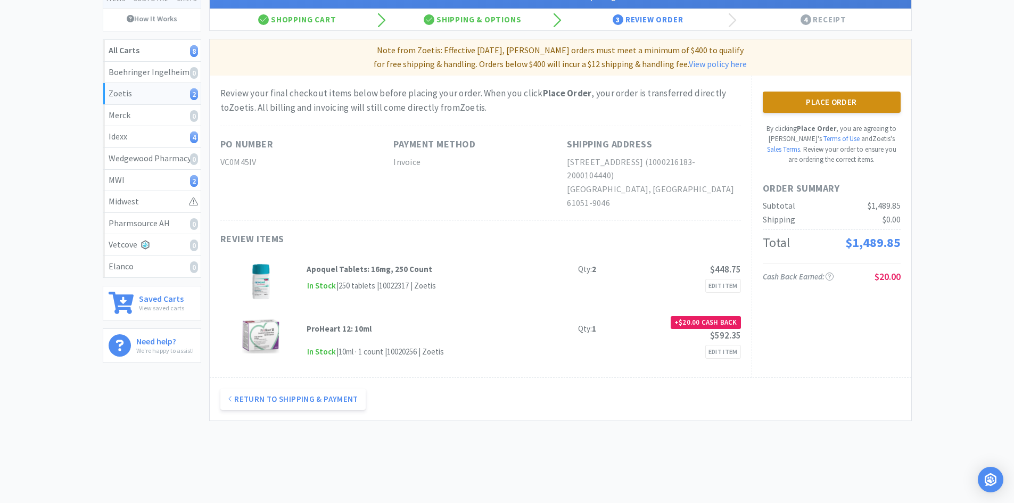
click at [821, 105] on button "Place Order" at bounding box center [832, 102] width 138 height 21
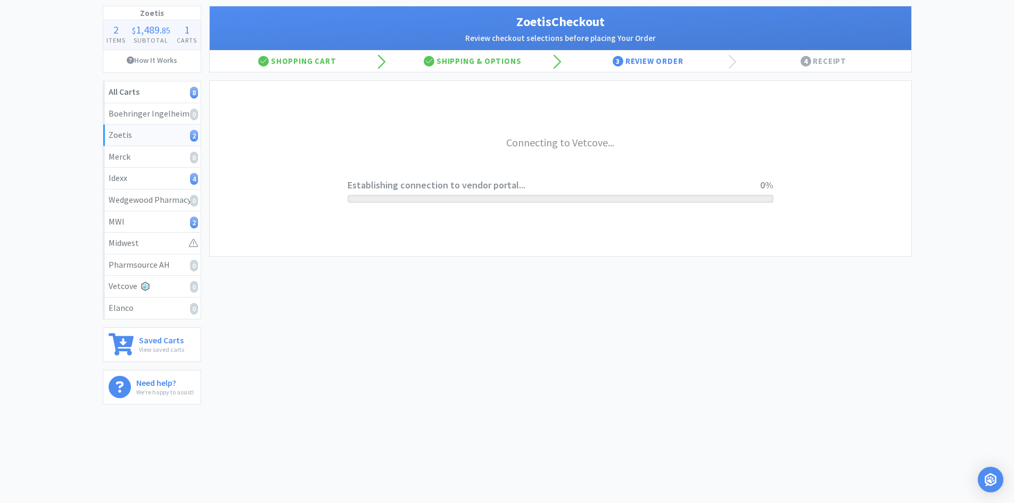
scroll to position [59, 0]
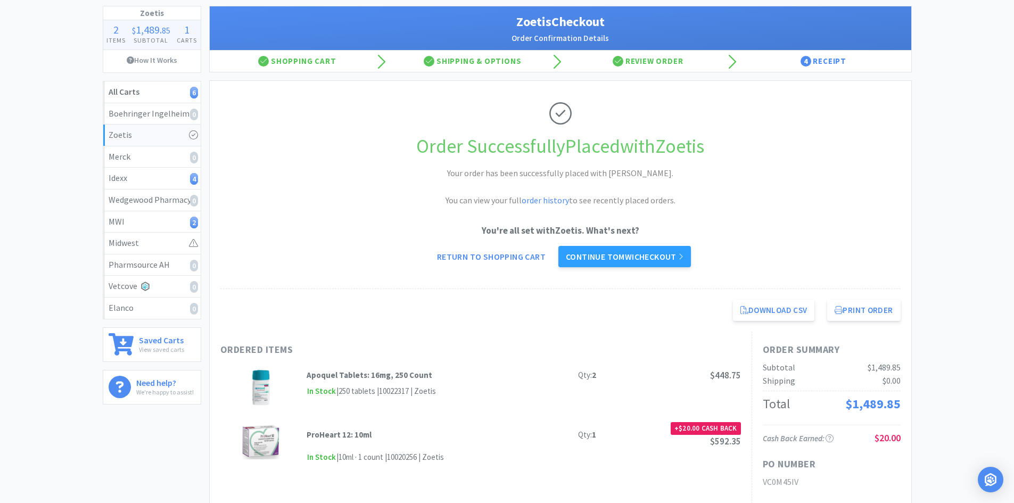
scroll to position [100, 0]
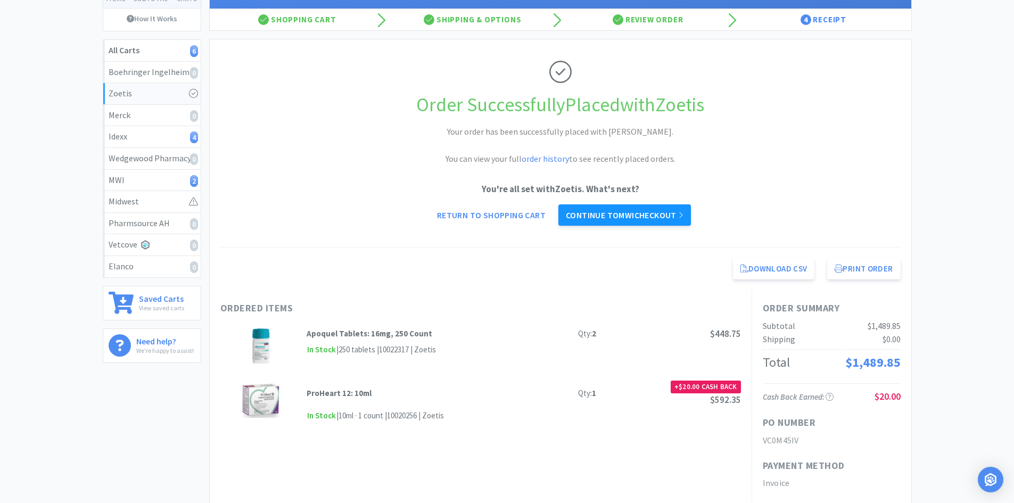
click at [617, 216] on link "Continue to MWI checkout" at bounding box center [625, 214] width 133 height 21
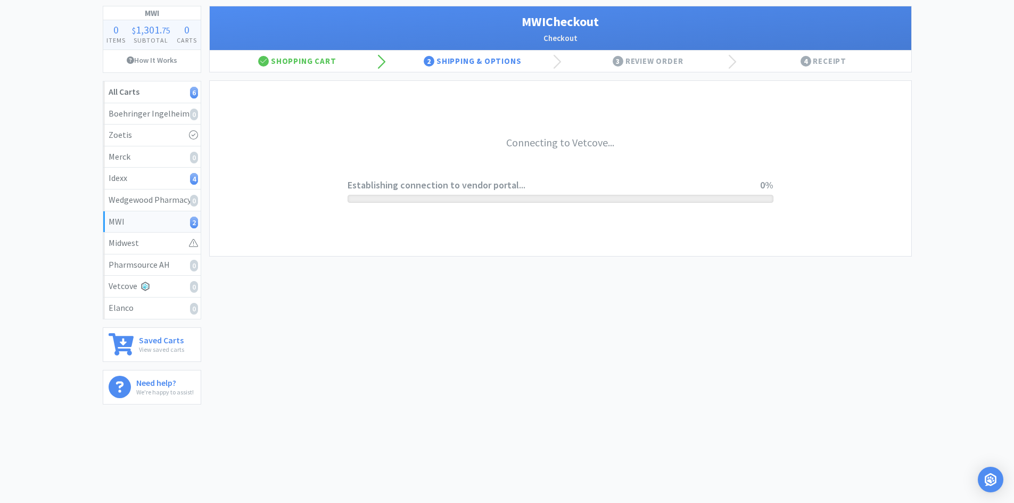
scroll to position [59, 0]
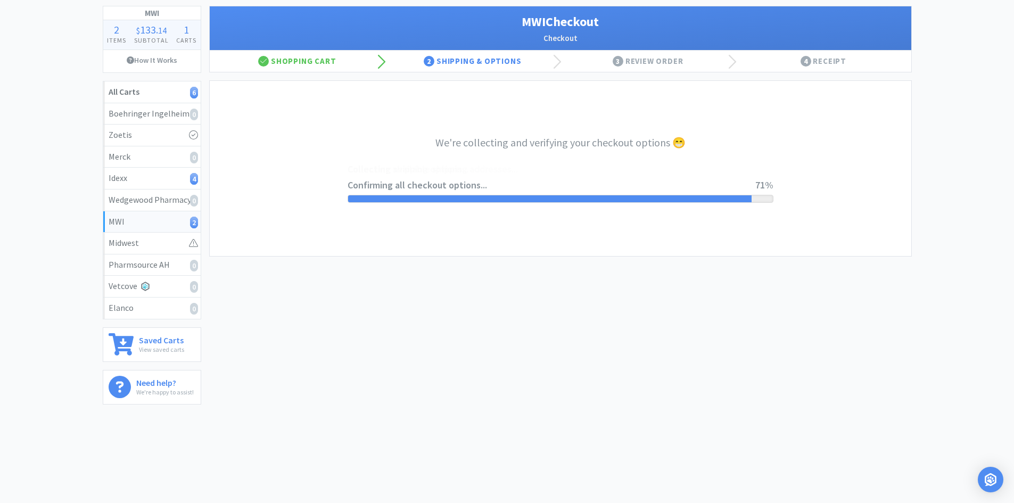
select select "STD_"
select select "FDX"
select select "RPS"
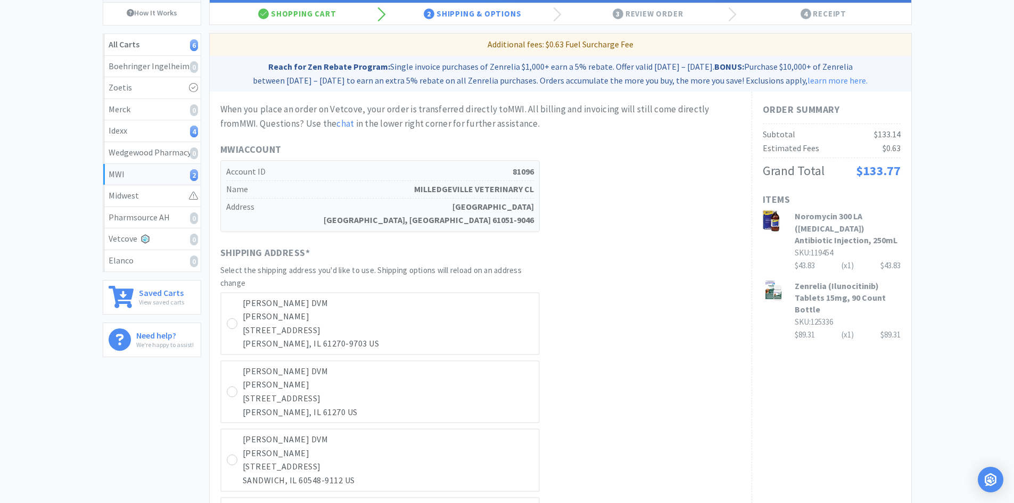
scroll to position [106, 0]
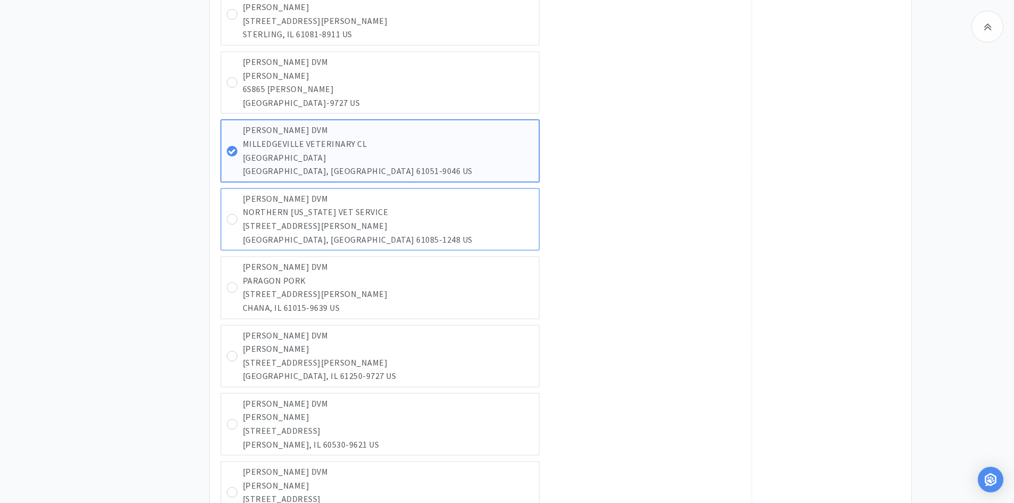
click at [258, 226] on p "[STREET_ADDRESS][PERSON_NAME]" at bounding box center [388, 226] width 291 height 14
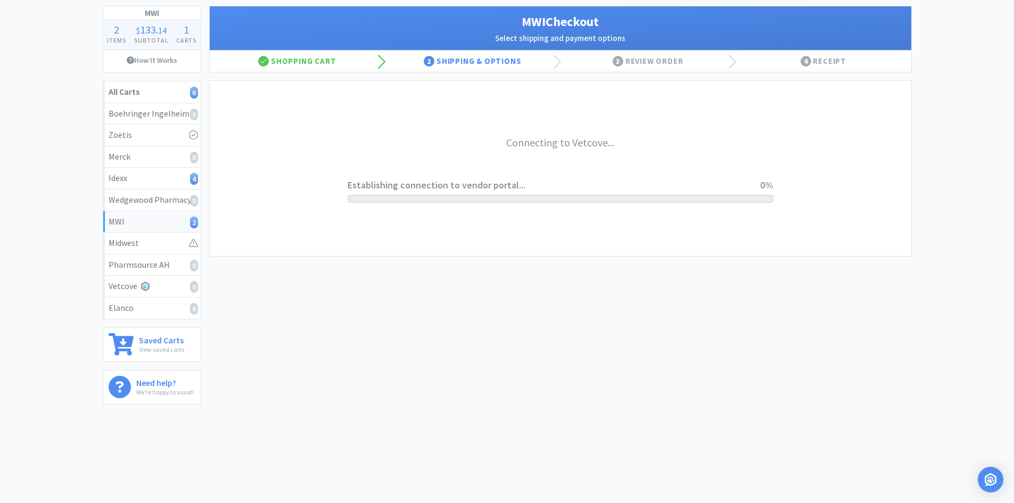
scroll to position [59, 0]
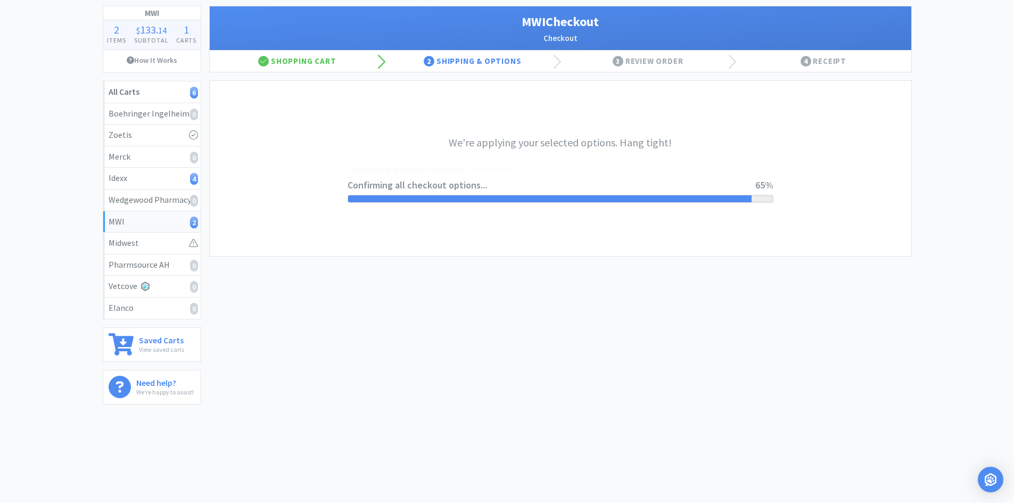
select select "STD_"
select select "SPS"
select select "RPS"
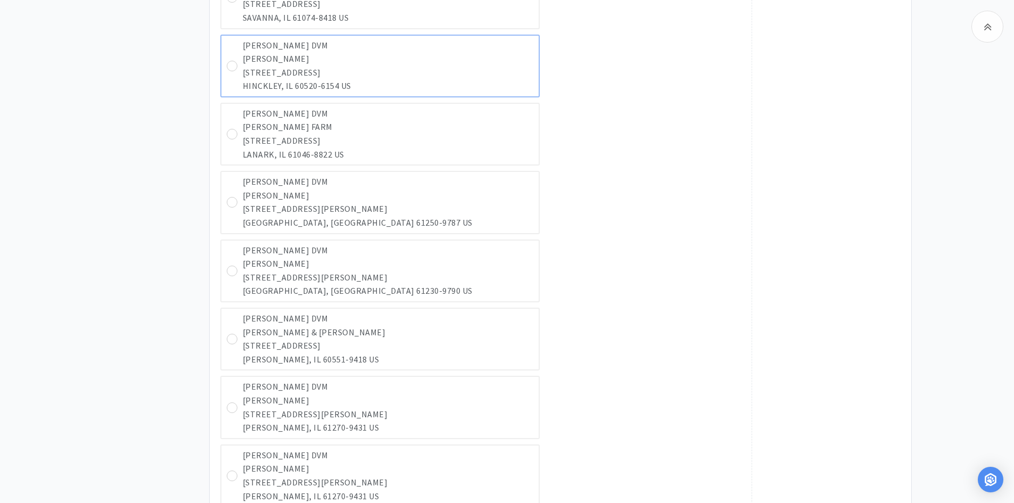
scroll to position [1278, 0]
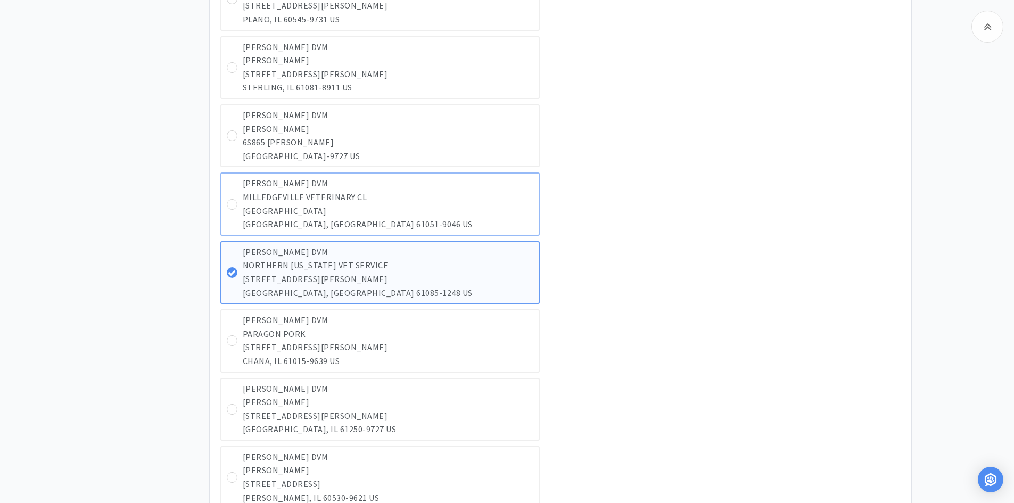
click at [241, 211] on div "[PERSON_NAME] DVM MILLEDGEVILLE VETERINARY CL [STREET_ADDRESS]" at bounding box center [379, 204] width 319 height 63
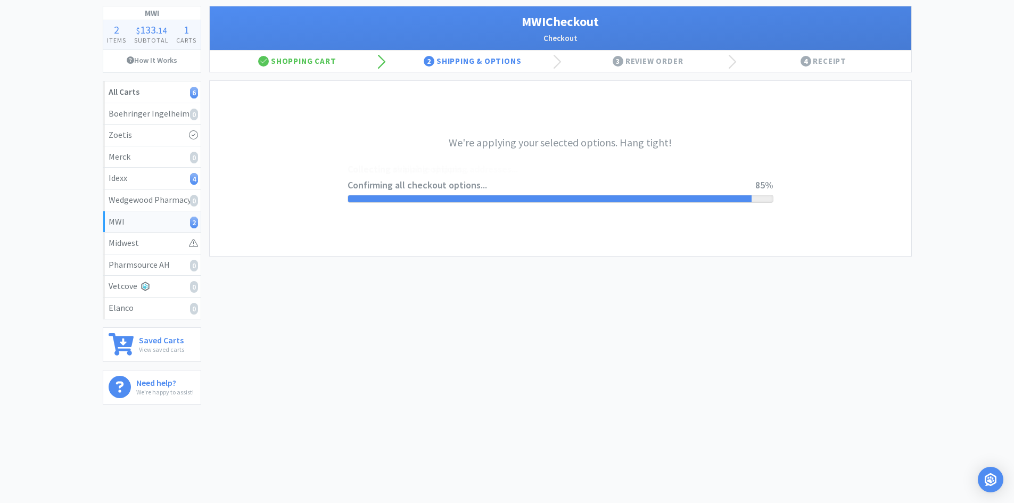
scroll to position [0, 0]
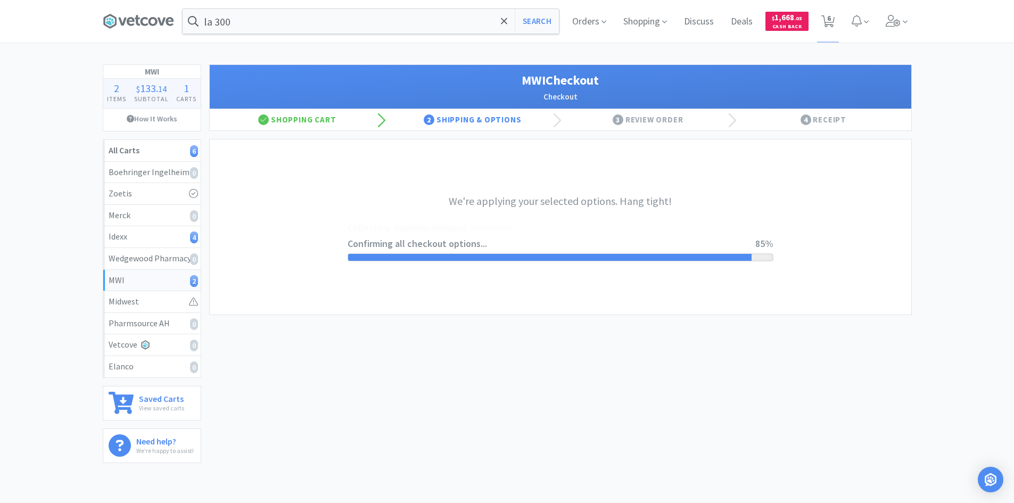
select select "STD_"
select select "FDX"
select select "RPS"
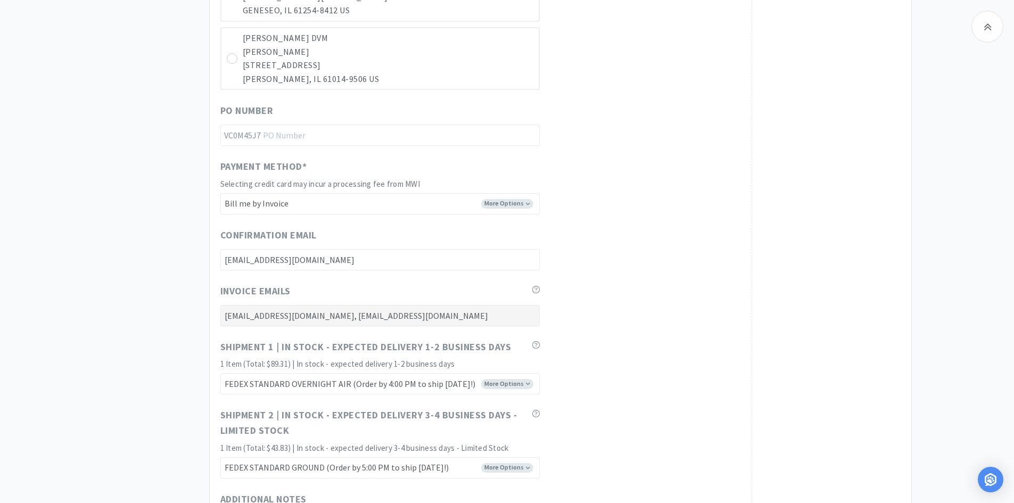
scroll to position [5111, 0]
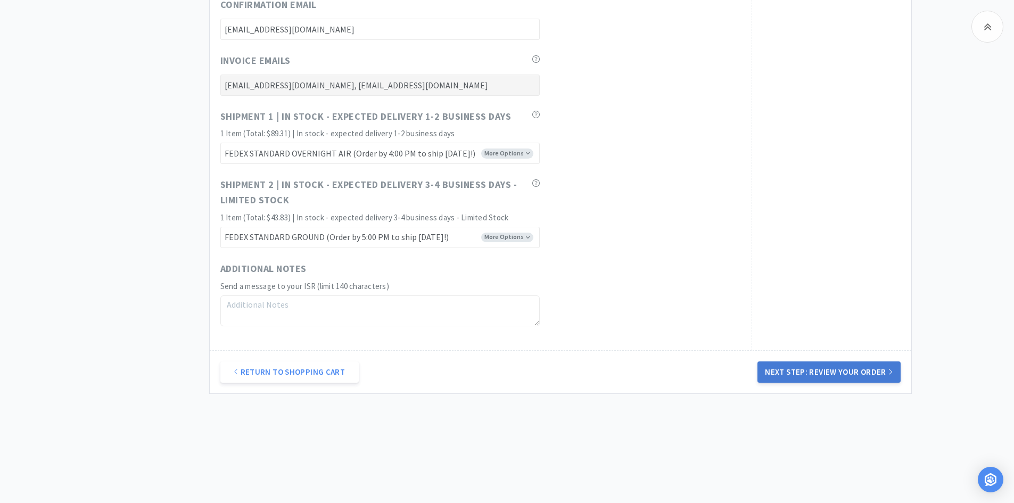
click at [825, 373] on button "Next Step: Review Your Order" at bounding box center [829, 372] width 143 height 21
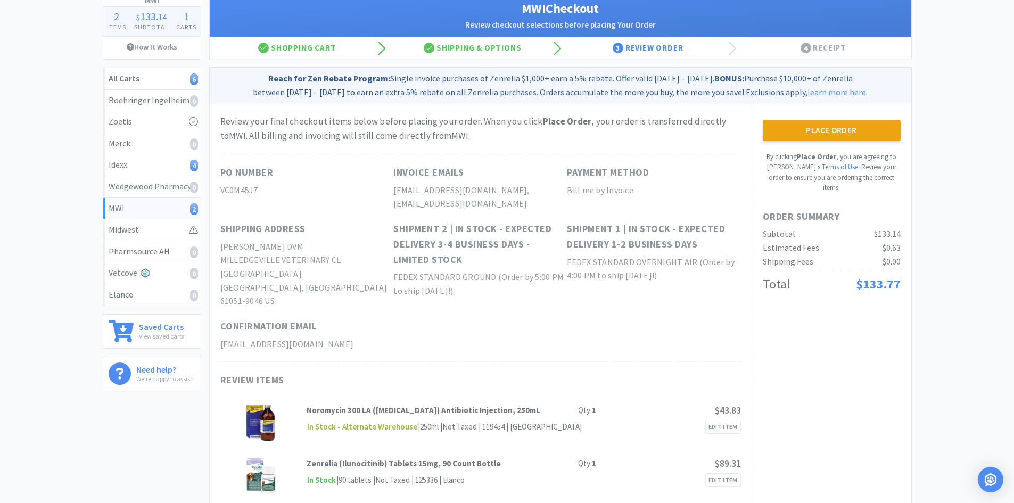
scroll to position [53, 0]
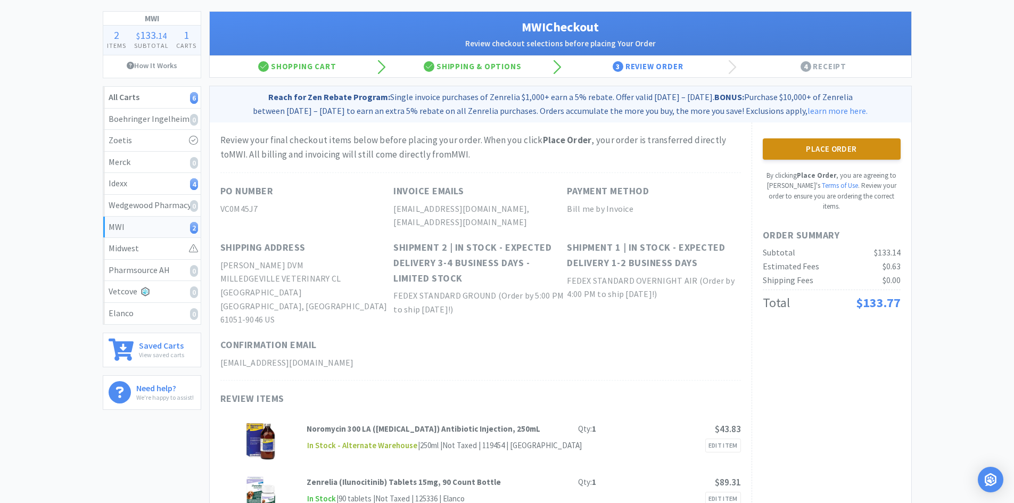
click at [828, 146] on button "Place Order" at bounding box center [832, 148] width 138 height 21
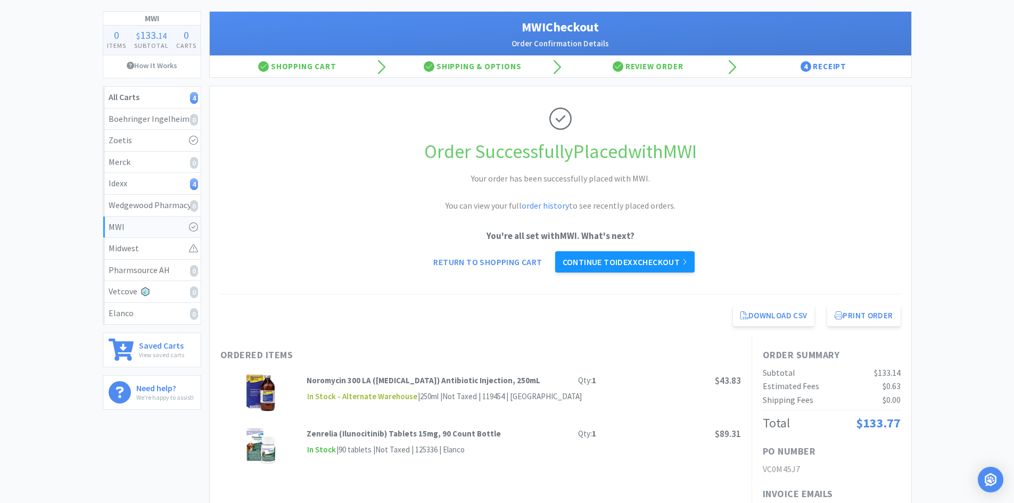
click at [619, 264] on link "Continue to Idexx checkout" at bounding box center [625, 261] width 140 height 21
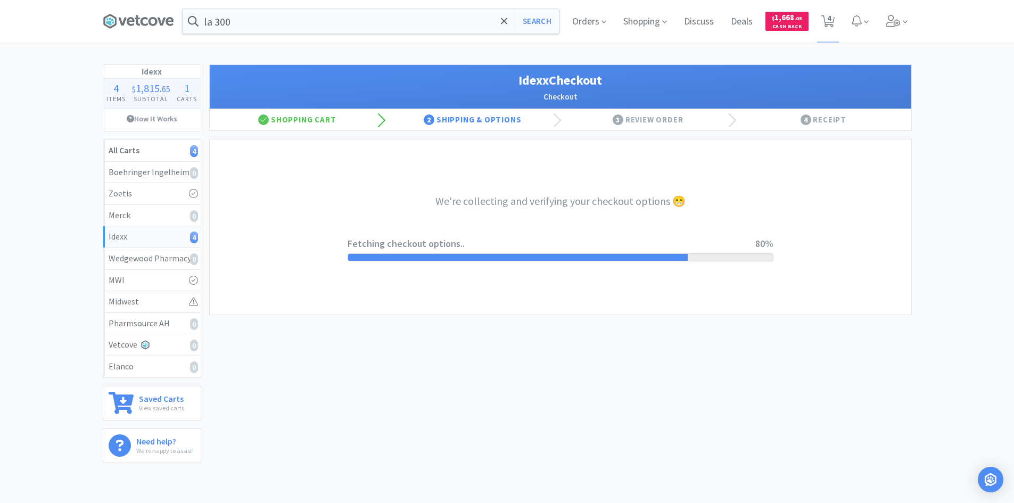
select select "904"
select select "003"
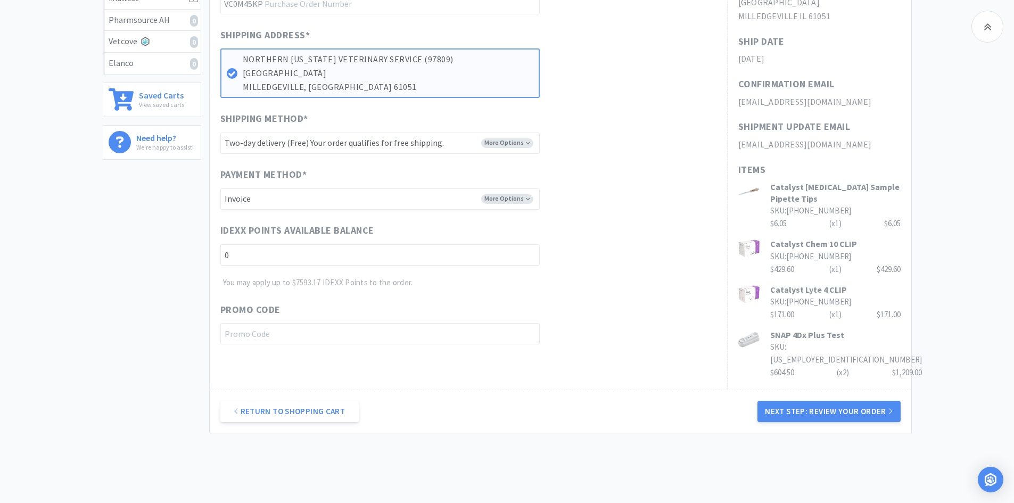
scroll to position [319, 0]
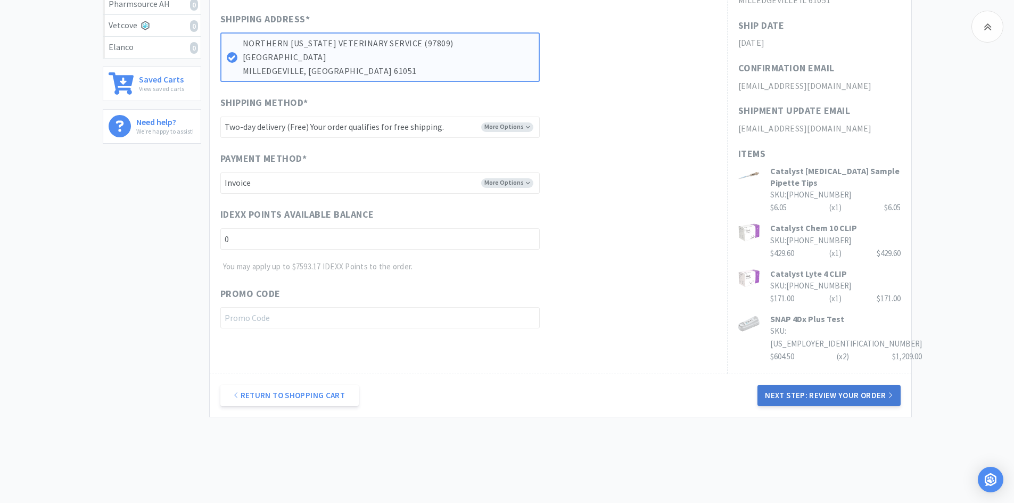
click at [832, 387] on button "Next Step: Review Your Order" at bounding box center [829, 395] width 143 height 21
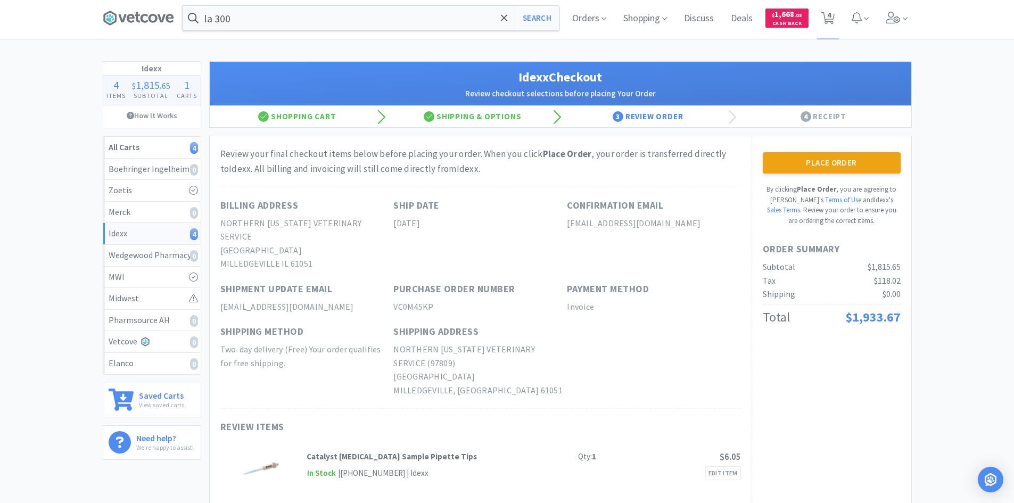
scroll to position [0, 0]
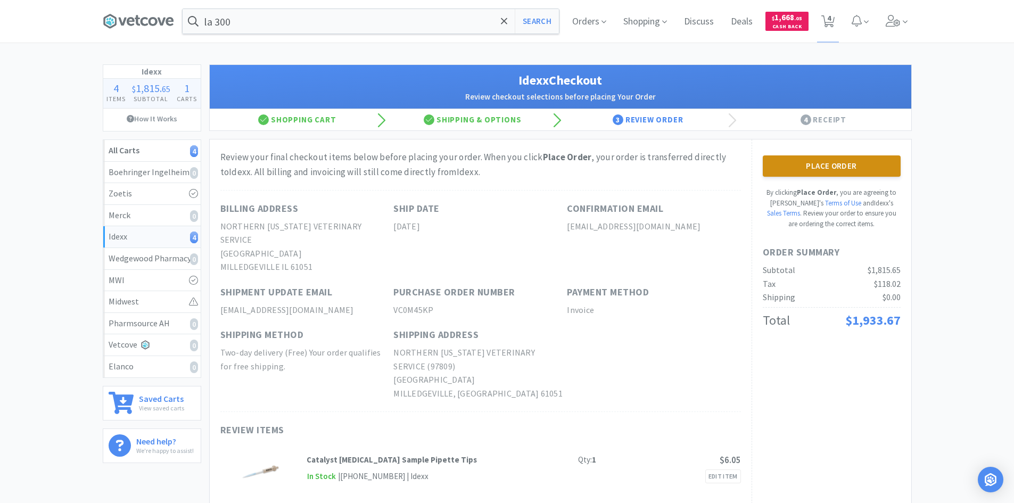
click at [828, 171] on button "Place Order" at bounding box center [832, 165] width 138 height 21
